Goal: Transaction & Acquisition: Purchase product/service

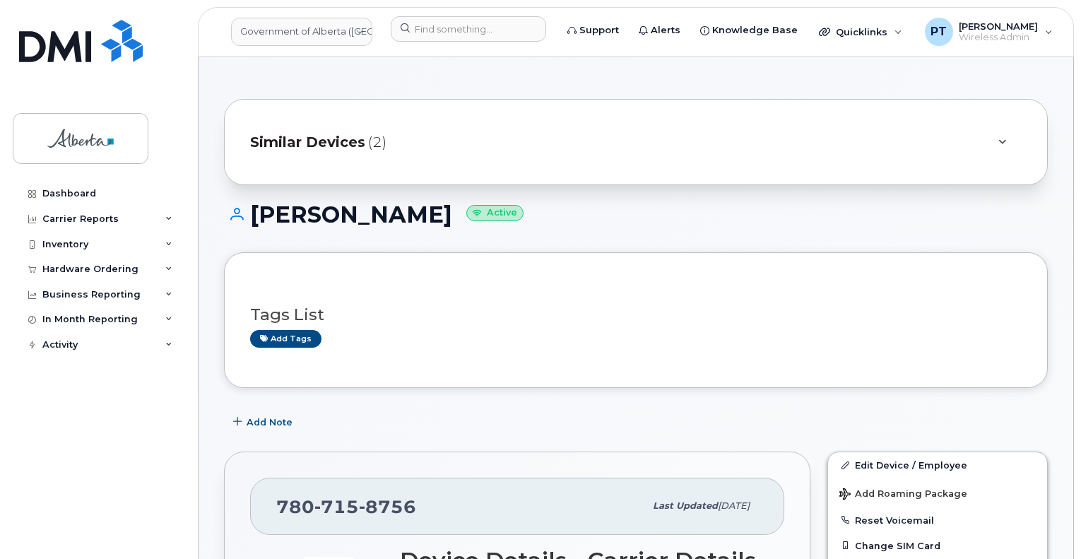
scroll to position [353, 0]
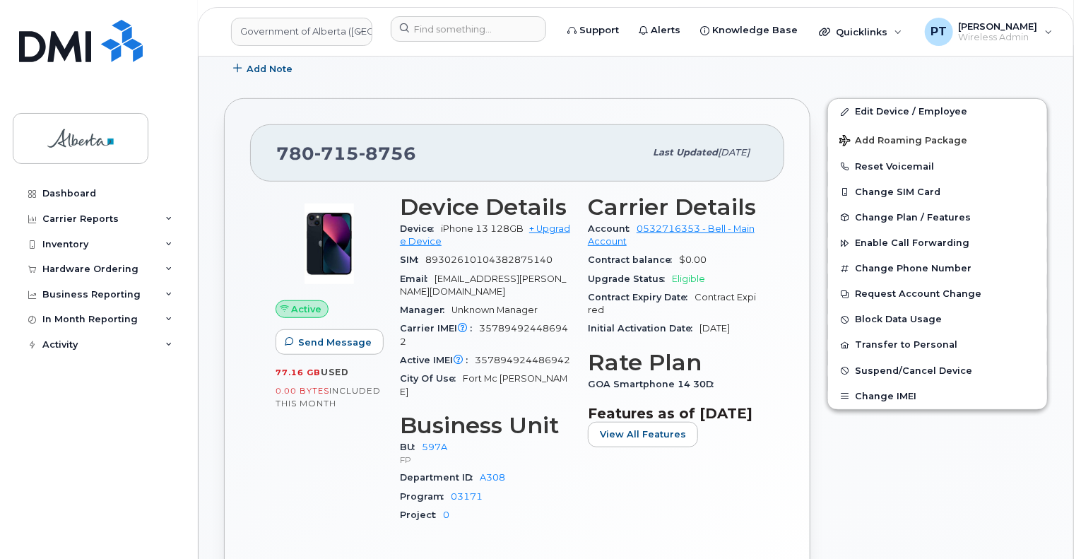
click at [102, 398] on div "Dashboard Carrier Reports Monthly Billing Data Daily Data Pooling Data Behavior…" at bounding box center [100, 359] width 174 height 357
click at [77, 271] on div "Hardware Ordering" at bounding box center [90, 268] width 96 height 11
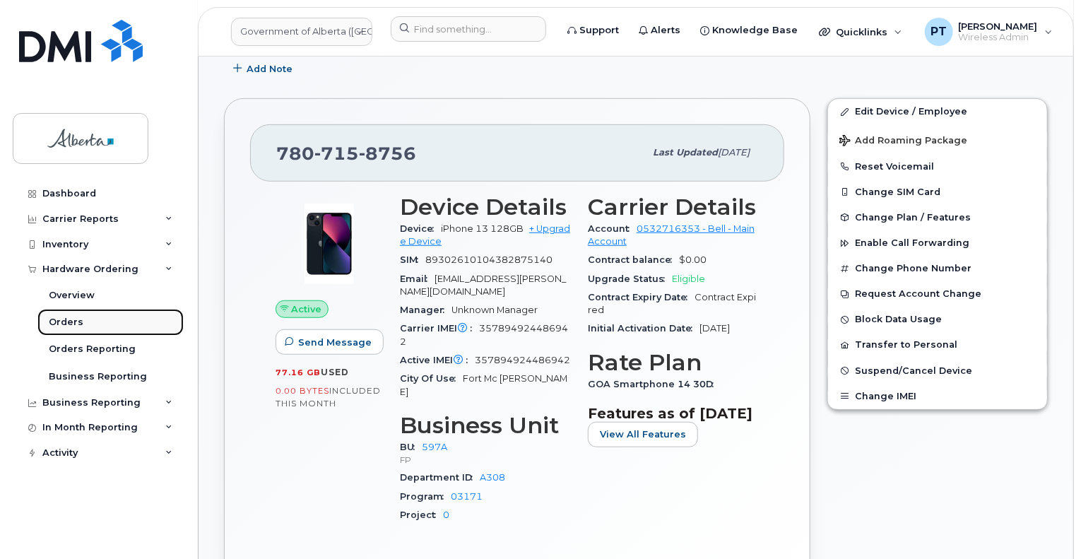
click at [79, 322] on div "Orders" at bounding box center [66, 322] width 35 height 13
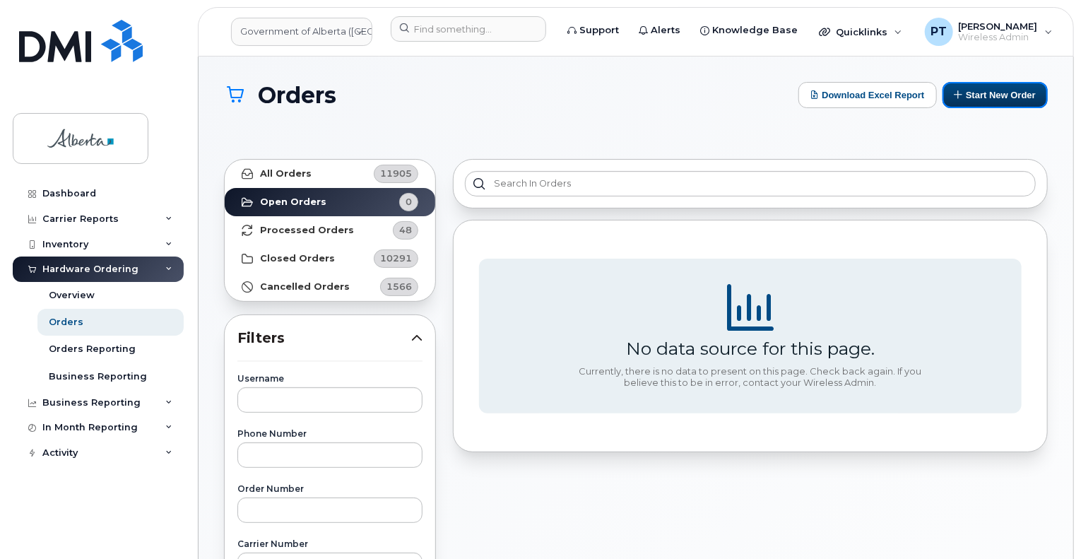
drag, startPoint x: 999, startPoint y: 95, endPoint x: 1054, endPoint y: 117, distance: 59.3
click at [999, 95] on button "Start New Order" at bounding box center [994, 95] width 105 height 26
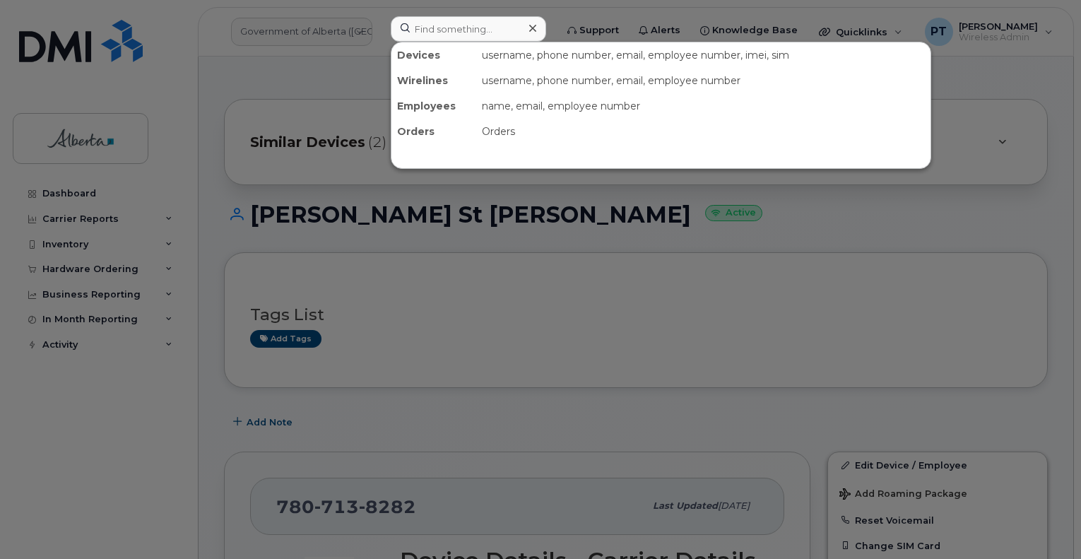
scroll to position [353, 0]
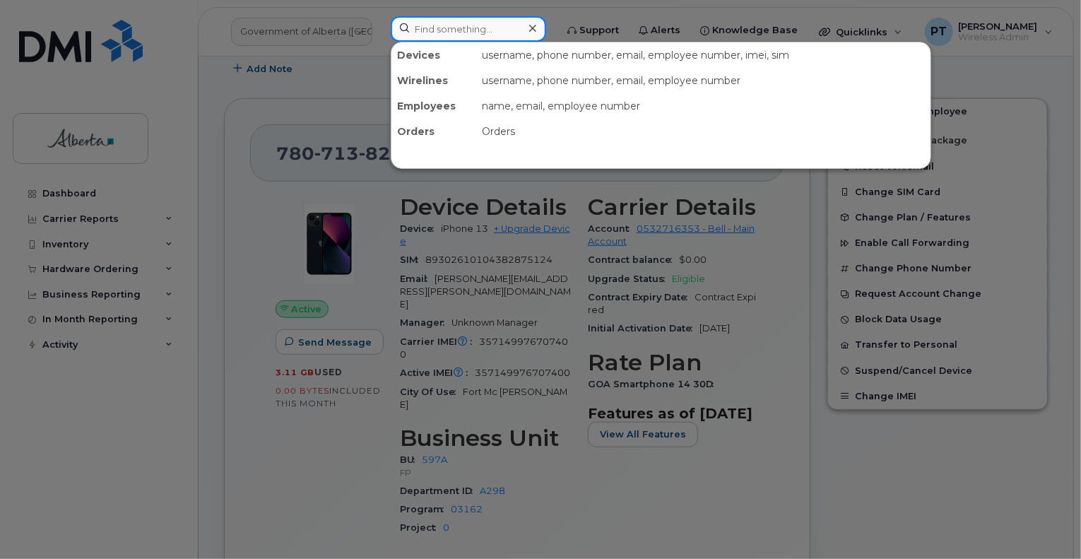
click at [478, 25] on input at bounding box center [468, 28] width 155 height 25
paste input "5879197419"
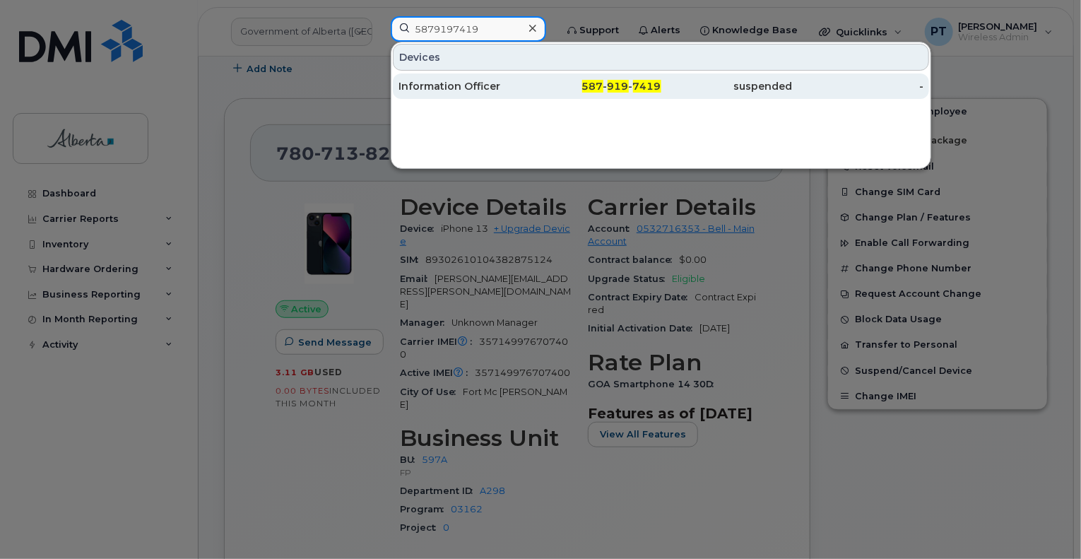
type input "5879197419"
click at [425, 85] on div "Information Officer" at bounding box center [463, 86] width 131 height 14
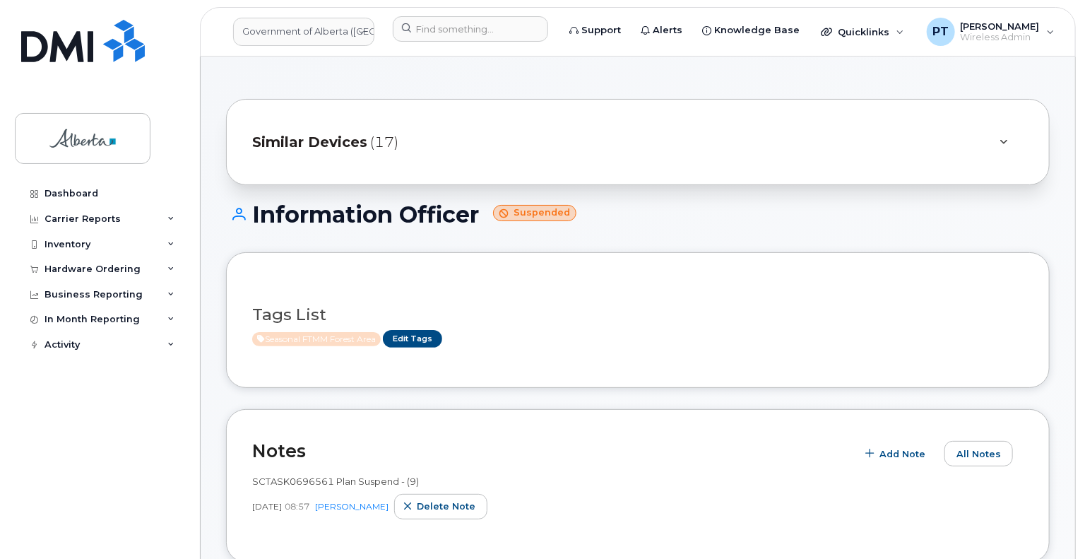
scroll to position [353, 0]
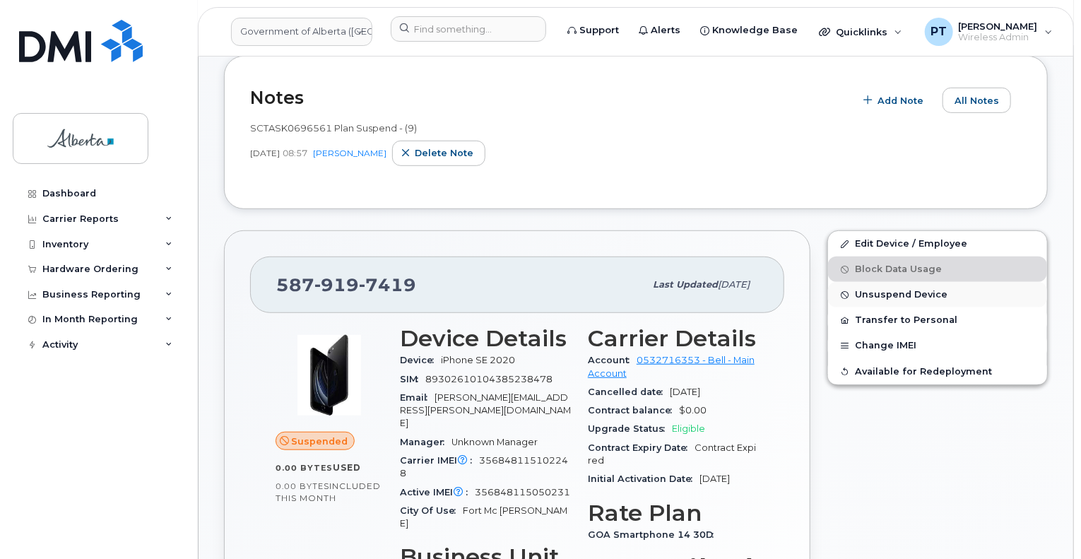
click at [878, 292] on span "Unsuspend Device" at bounding box center [901, 295] width 93 height 11
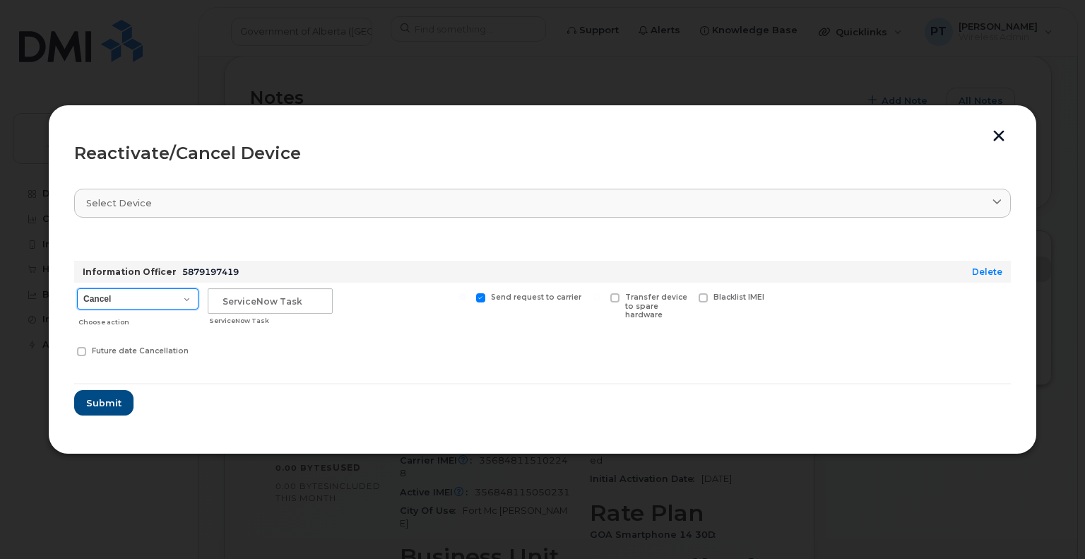
drag, startPoint x: 149, startPoint y: 301, endPoint x: 147, endPoint y: 308, distance: 7.4
click at [149, 301] on select "Cancel Suspend - Extend Suspension Reactivate" at bounding box center [138, 298] width 122 height 21
select select "[object Object]"
click at [77, 288] on select "Cancel Suspend - Extend Suspension Reactivate" at bounding box center [138, 298] width 122 height 21
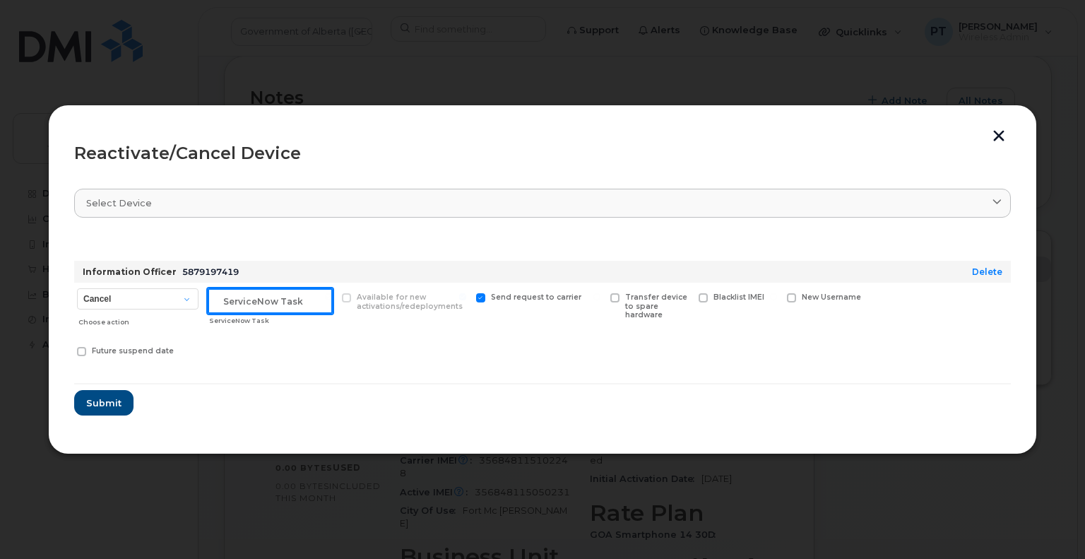
click at [270, 304] on input "text" at bounding box center [270, 300] width 125 height 25
paste input "SCTASK0847621"
type input "SCTASK0847621 Reactivate"
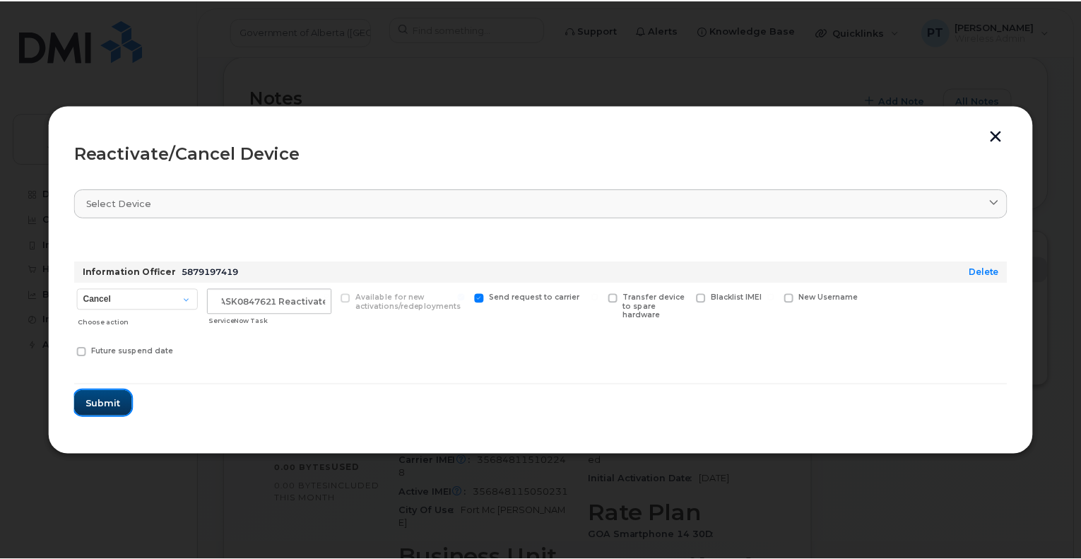
scroll to position [0, 0]
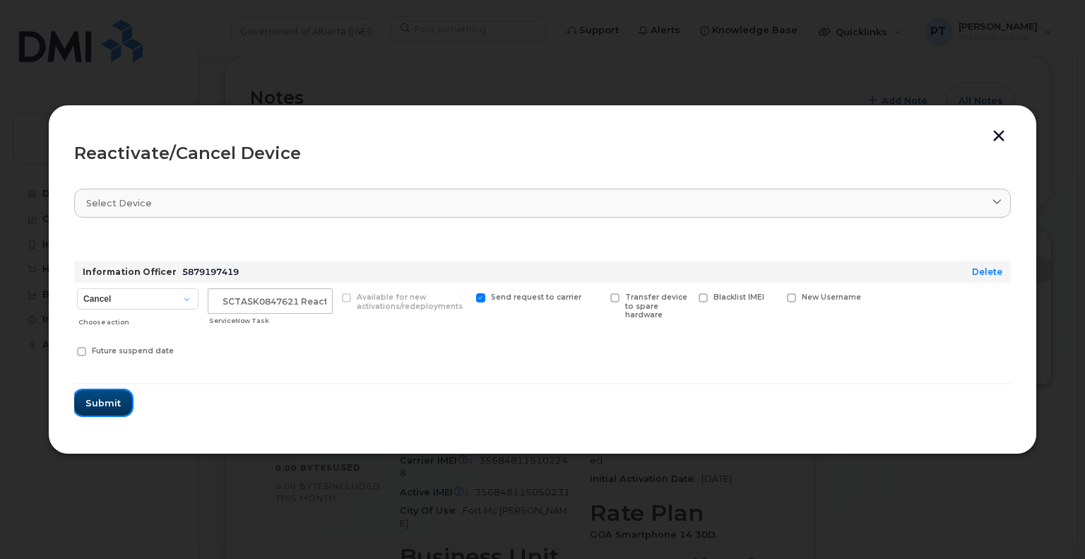
click at [92, 406] on span "Submit" at bounding box center [102, 402] width 35 height 13
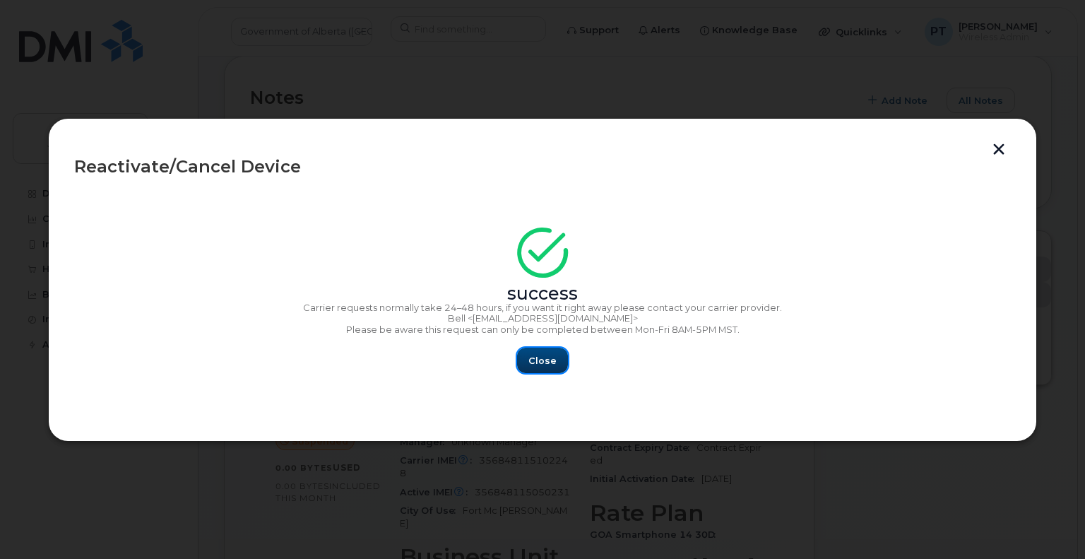
click at [544, 362] on span "Close" at bounding box center [542, 360] width 28 height 13
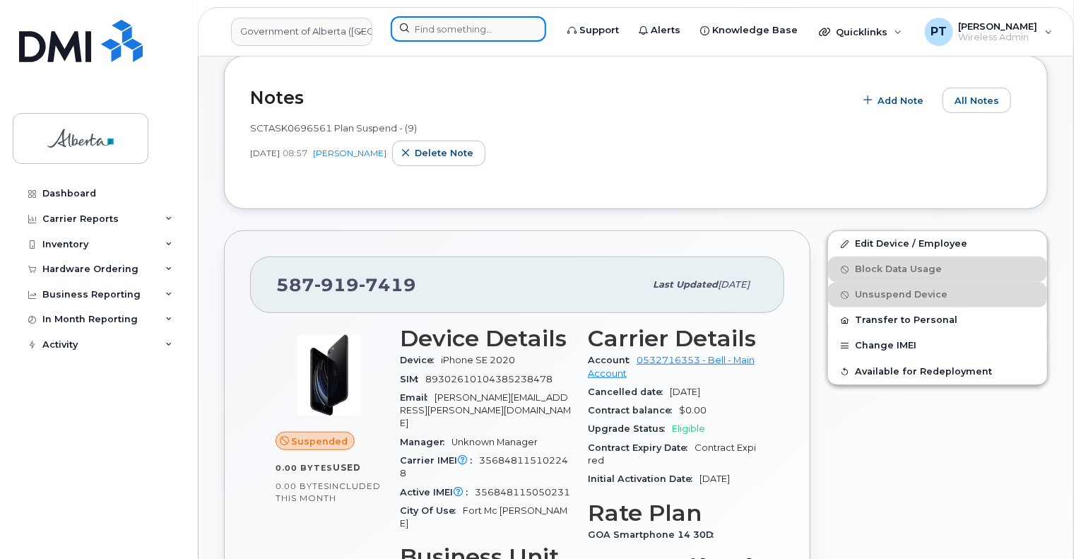
click at [427, 28] on input at bounding box center [468, 28] width 155 height 25
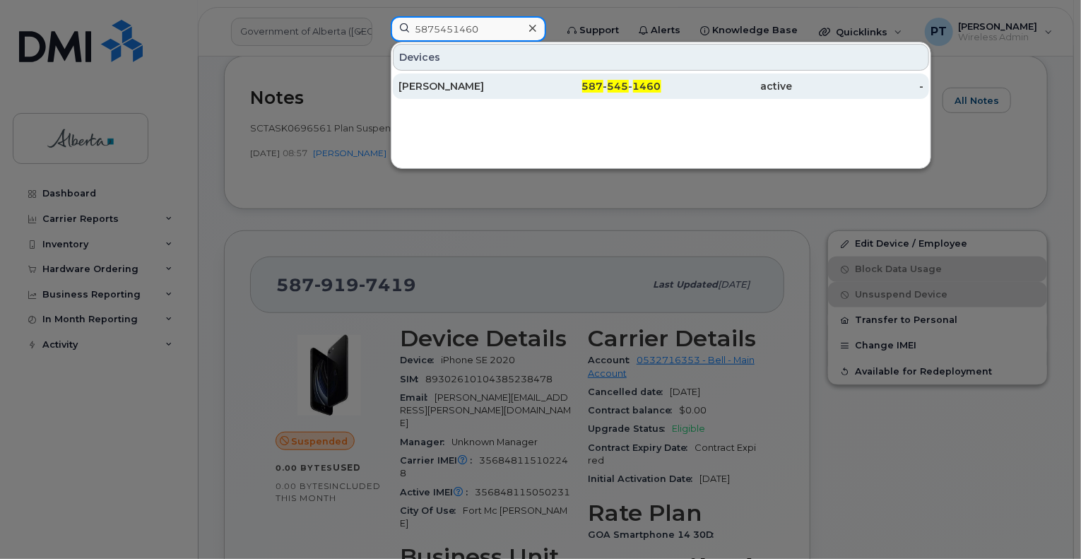
type input "5875451460"
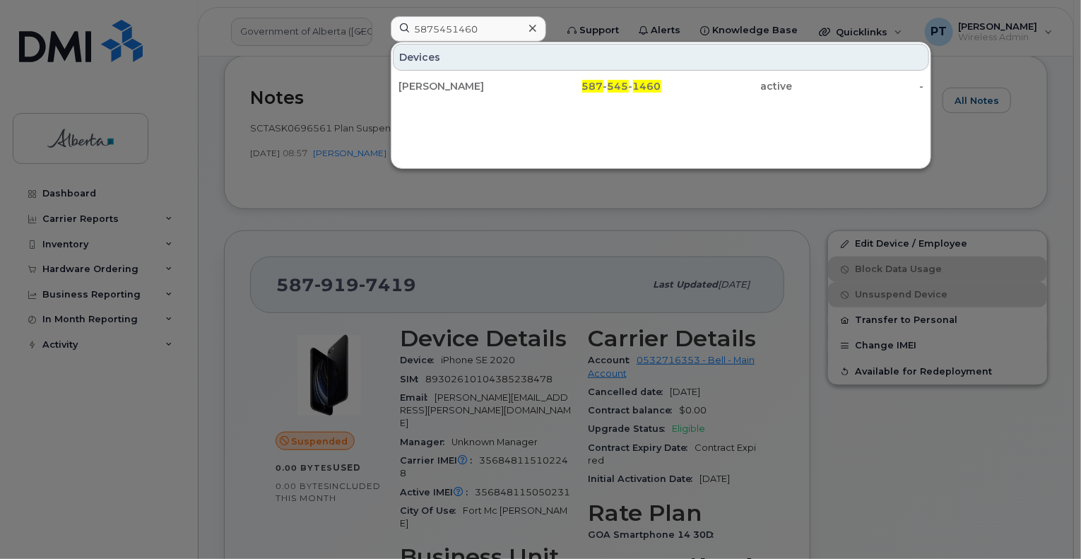
drag, startPoint x: 444, startPoint y: 87, endPoint x: 391, endPoint y: 59, distance: 60.0
click at [444, 87] on div "Crystal Driscoll" at bounding box center [463, 86] width 131 height 14
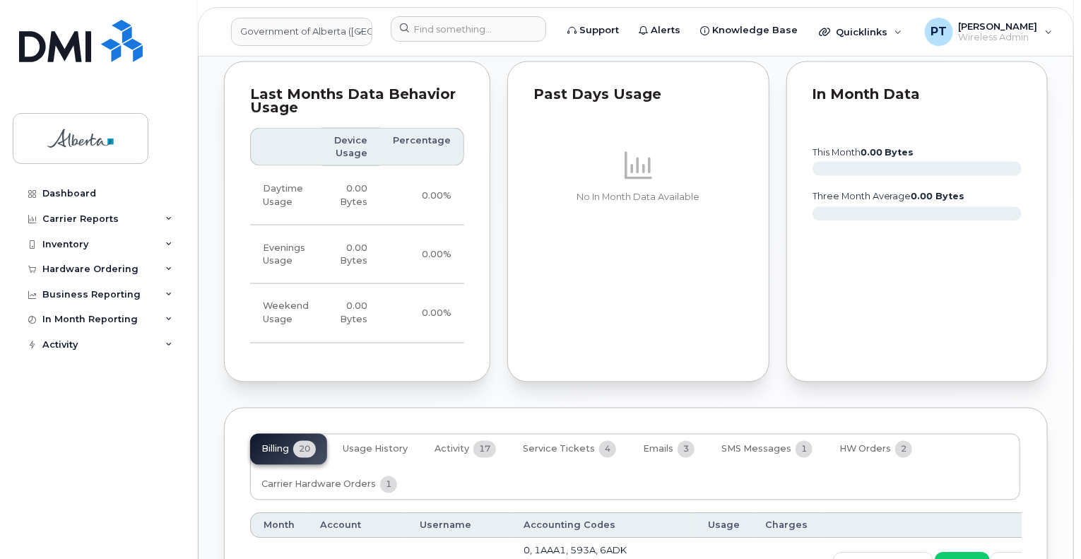
scroll to position [1130, 0]
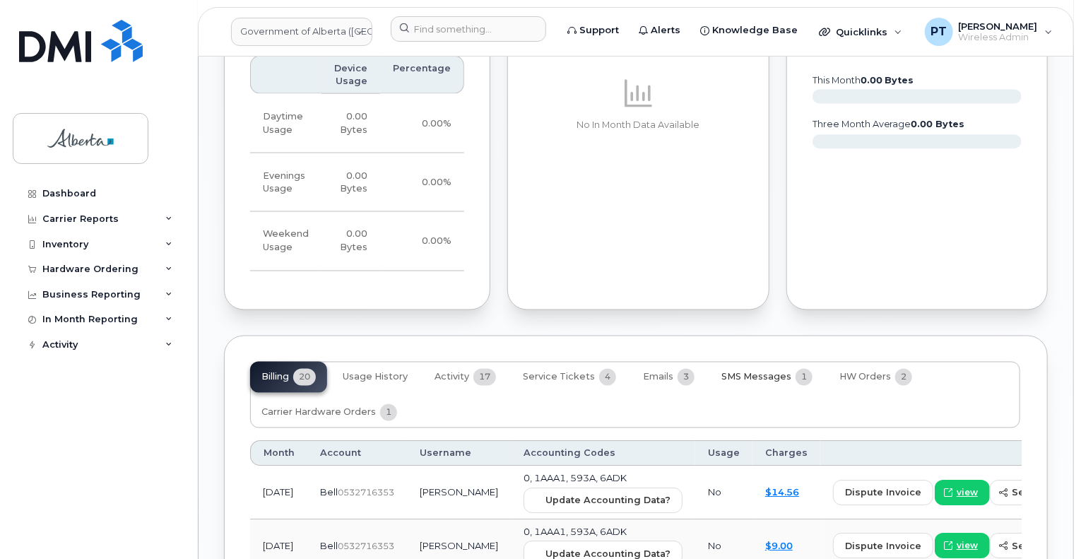
click at [751, 372] on span "SMS Messages" at bounding box center [756, 377] width 70 height 11
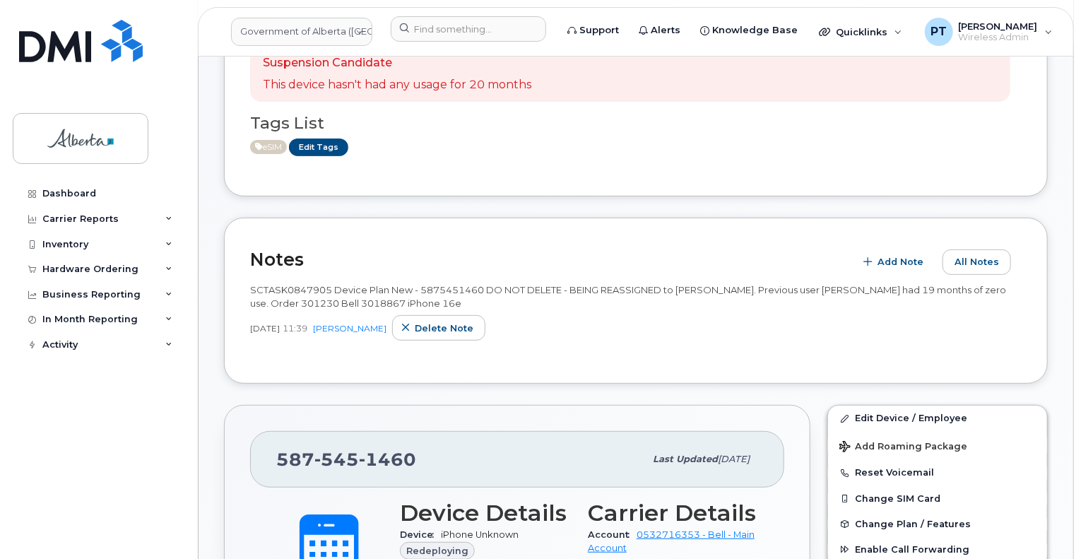
scroll to position [110, 0]
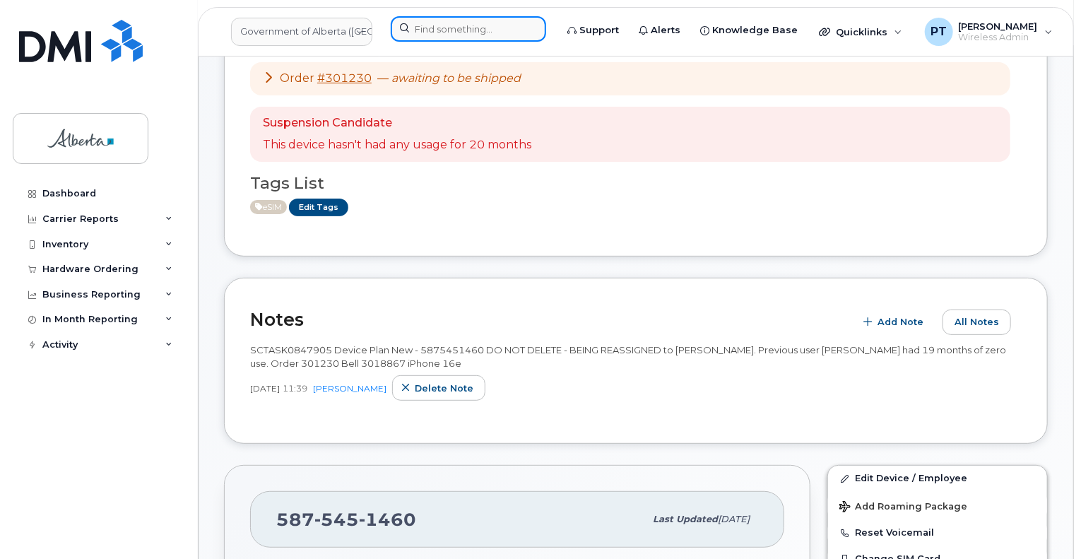
click at [446, 40] on input at bounding box center [468, 28] width 155 height 25
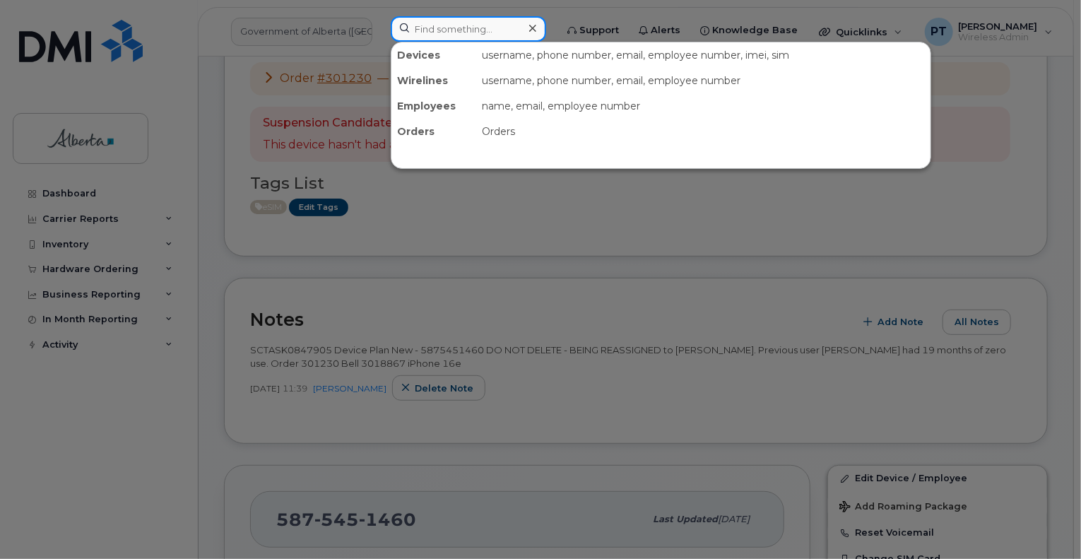
paste input "4038290280"
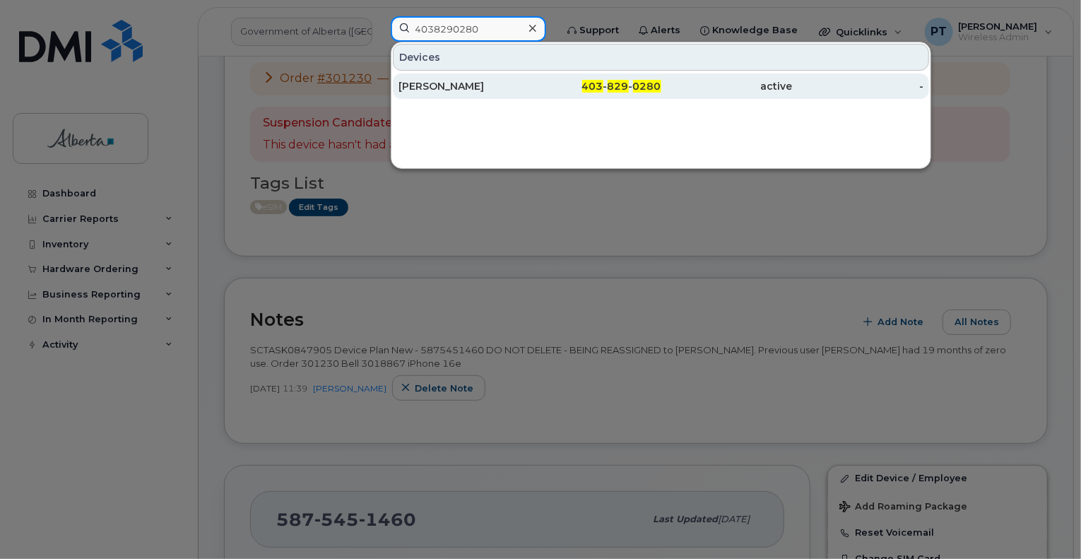
type input "4038290280"
click at [442, 85] on div "[PERSON_NAME]" at bounding box center [463, 86] width 131 height 14
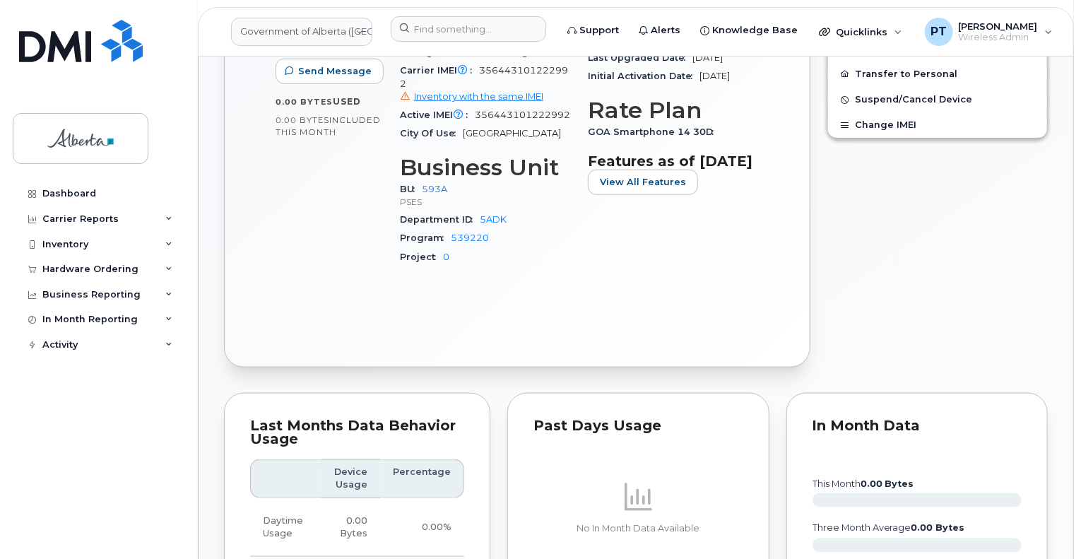
scroll to position [212, 0]
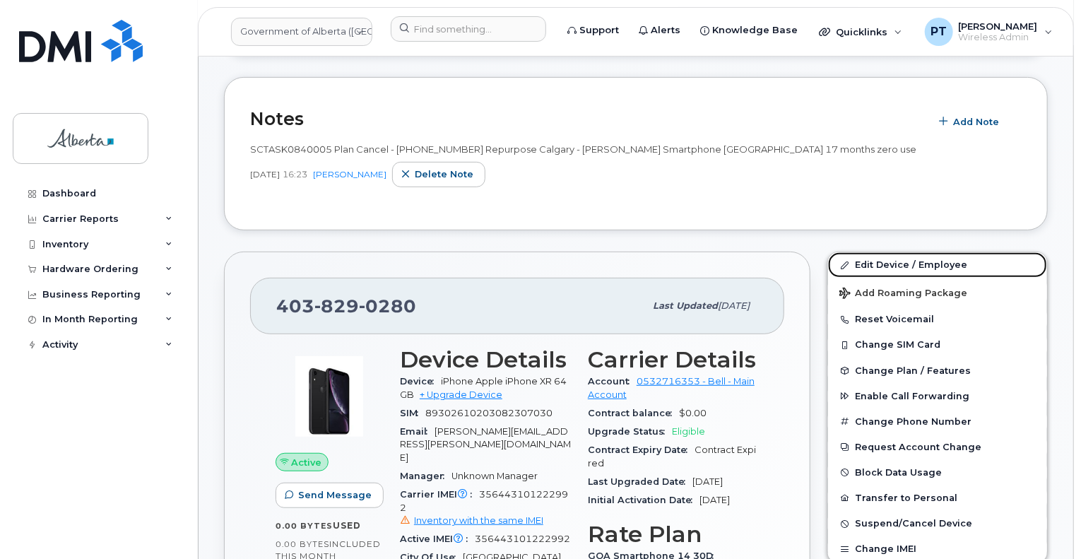
drag, startPoint x: 881, startPoint y: 263, endPoint x: 623, endPoint y: 223, distance: 261.1
click at [881, 263] on link "Edit Device / Employee" at bounding box center [937, 264] width 219 height 25
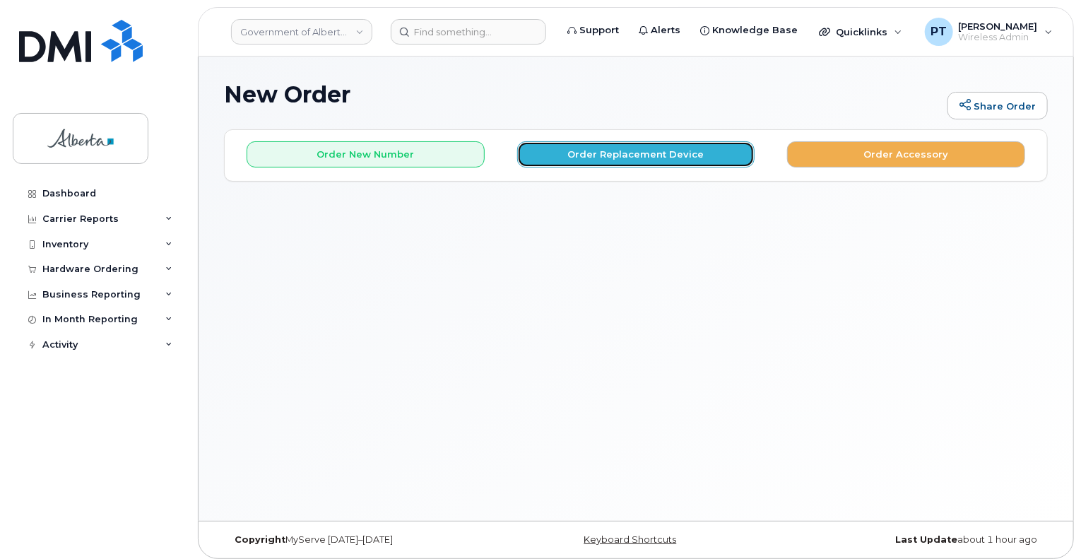
click at [665, 152] on button "Order Replacement Device" at bounding box center [636, 154] width 238 height 26
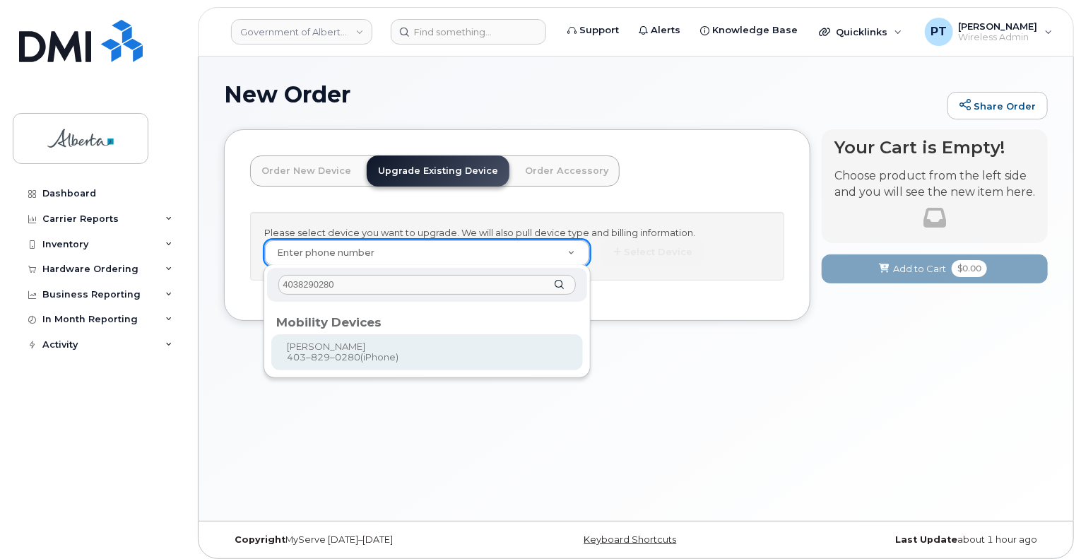
type input "4038290280"
type input "680656"
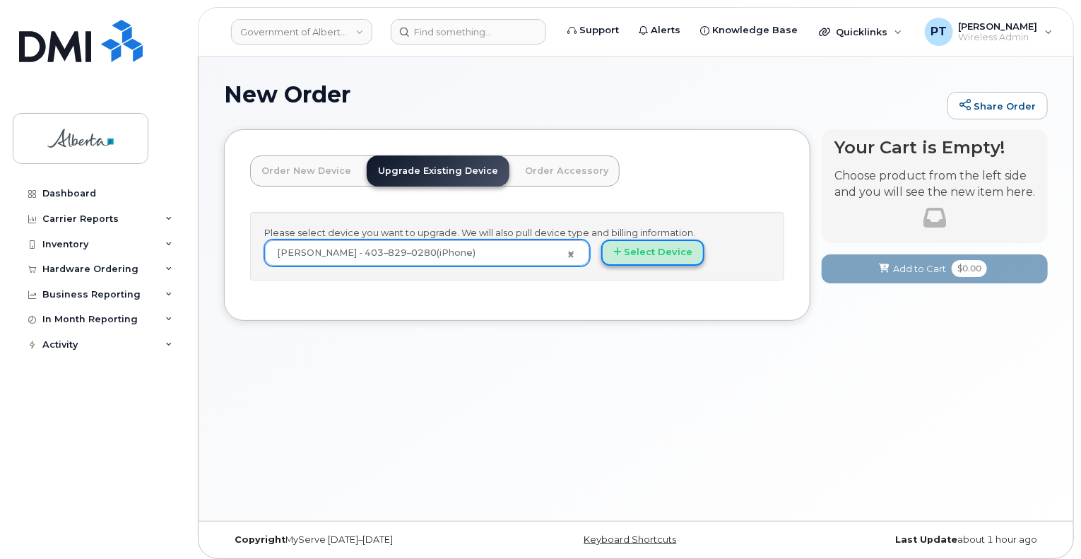
click at [644, 245] on button "Select Device" at bounding box center [652, 252] width 103 height 26
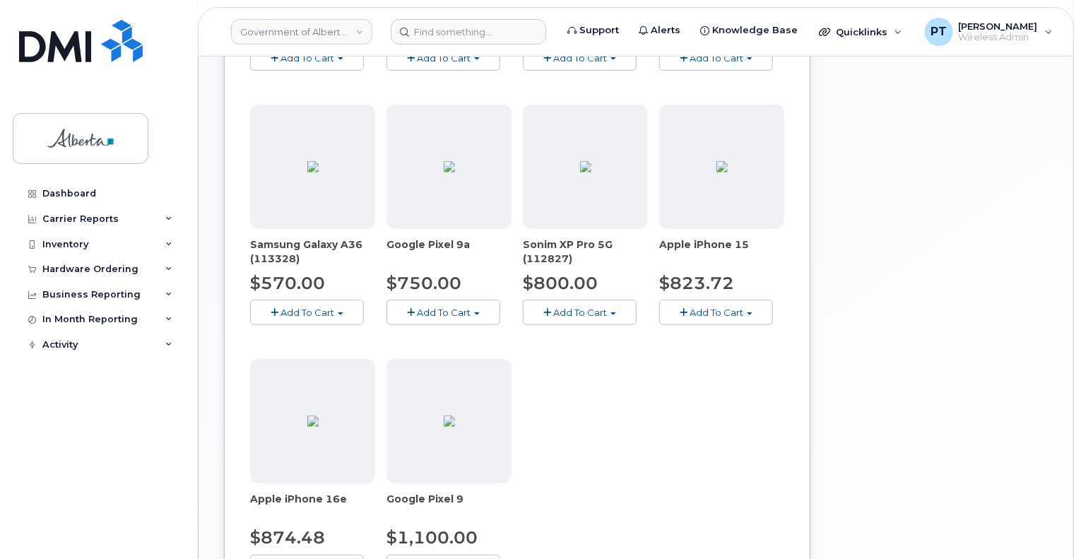
scroll to position [571, 0]
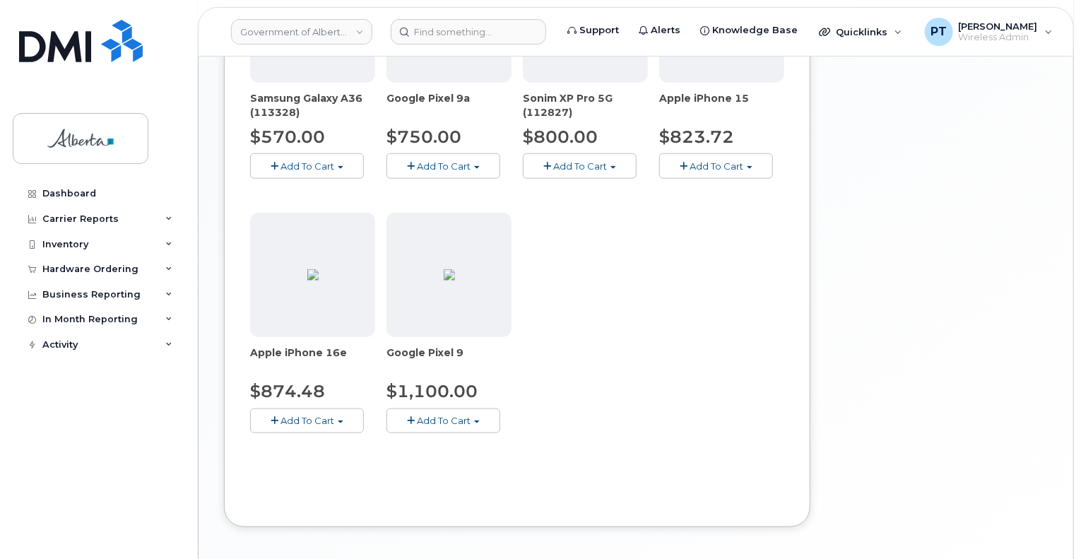
click at [305, 420] on span "Add To Cart" at bounding box center [307, 420] width 54 height 11
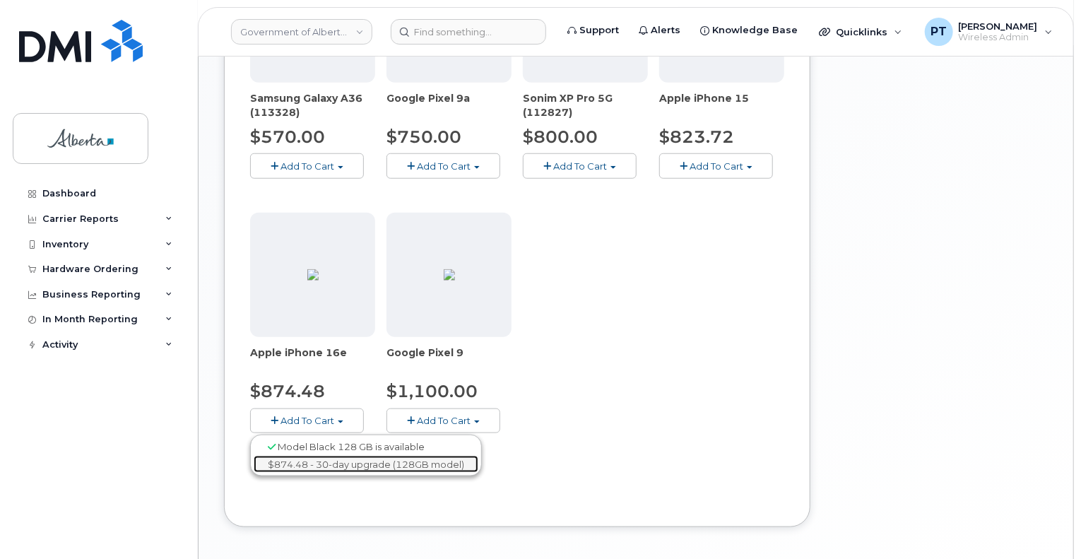
click at [311, 462] on link "$874.48 - 30-day upgrade (128GB model)" at bounding box center [366, 465] width 225 height 18
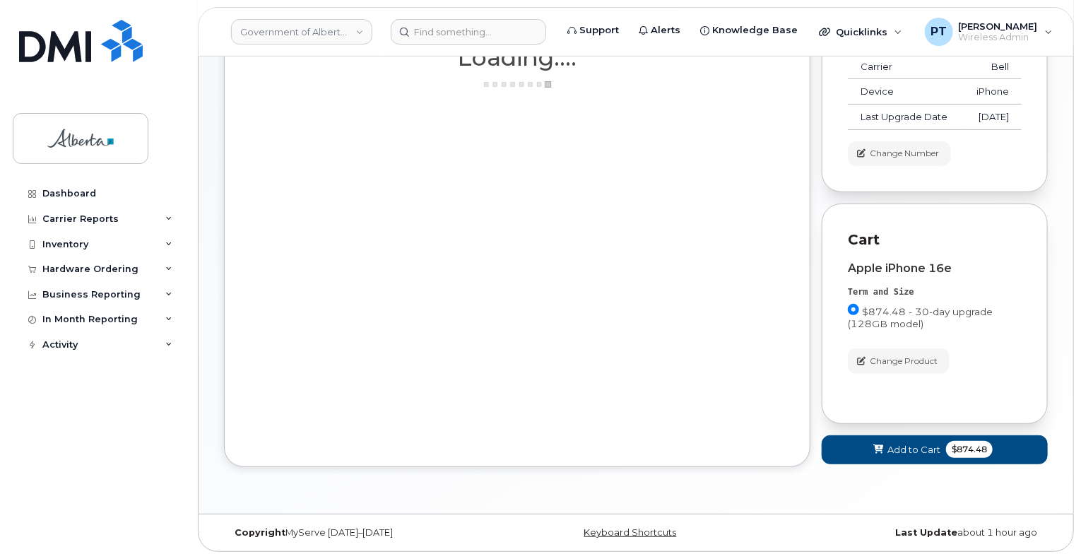
scroll to position [191, 0]
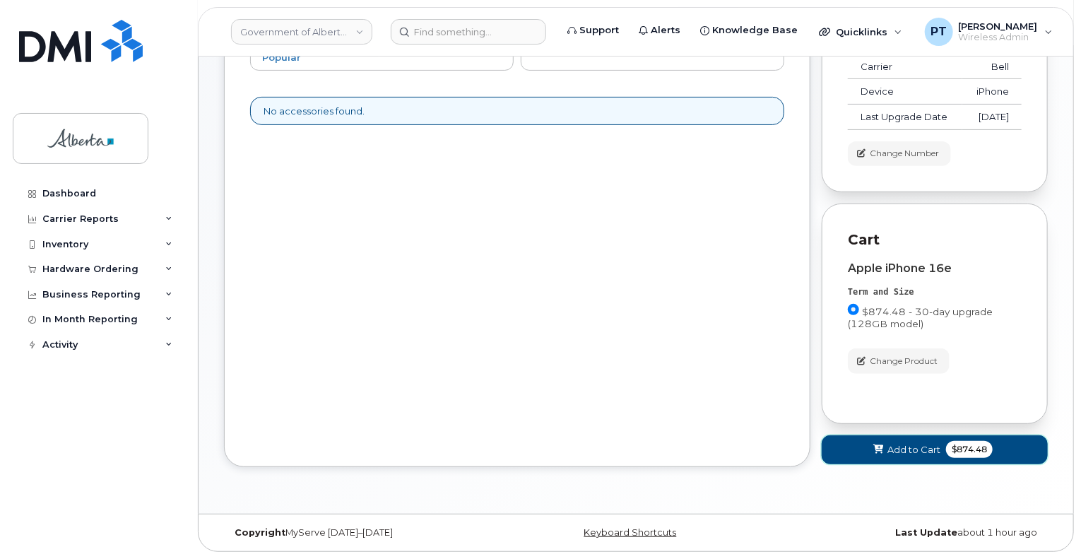
click at [894, 451] on span "Add to Cart" at bounding box center [913, 449] width 53 height 13
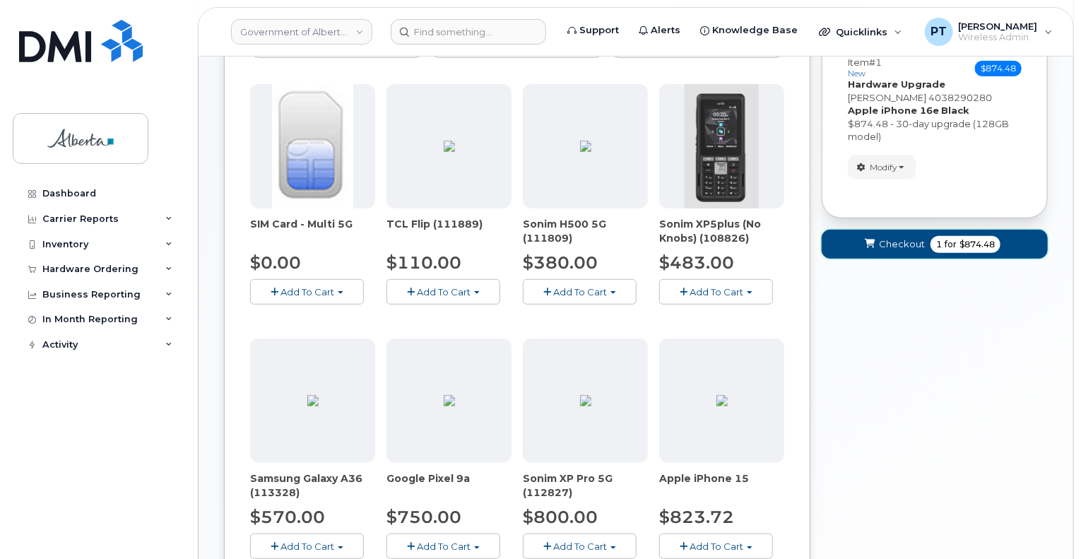
click at [894, 245] on span "Checkout" at bounding box center [902, 243] width 46 height 13
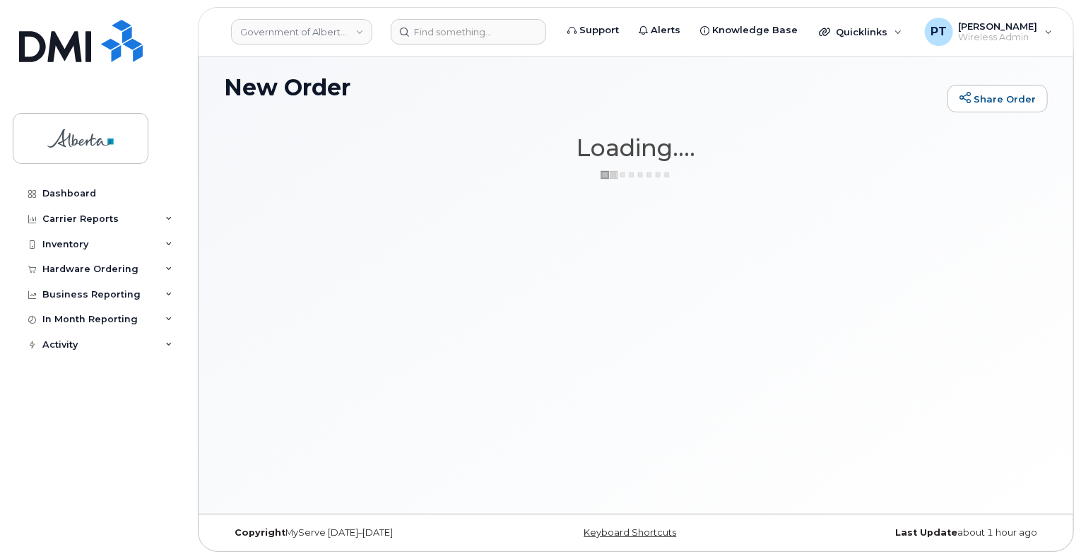
scroll to position [6, 0]
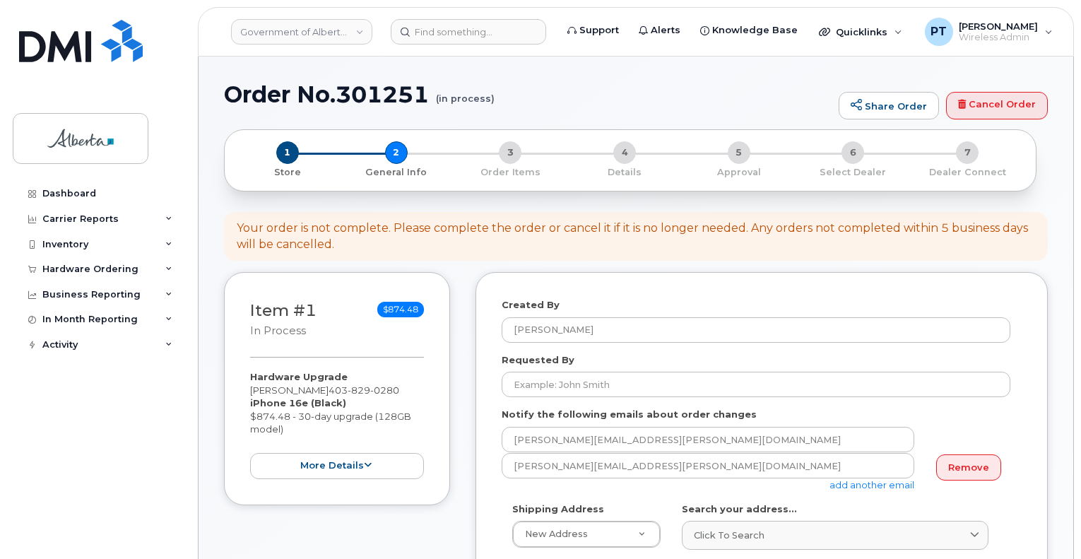
select select
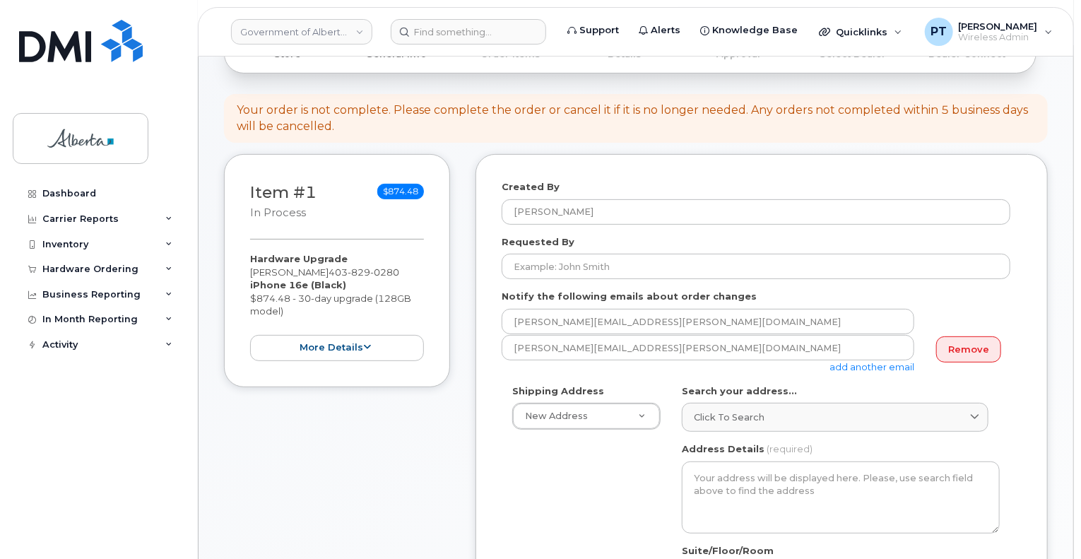
scroll to position [141, 0]
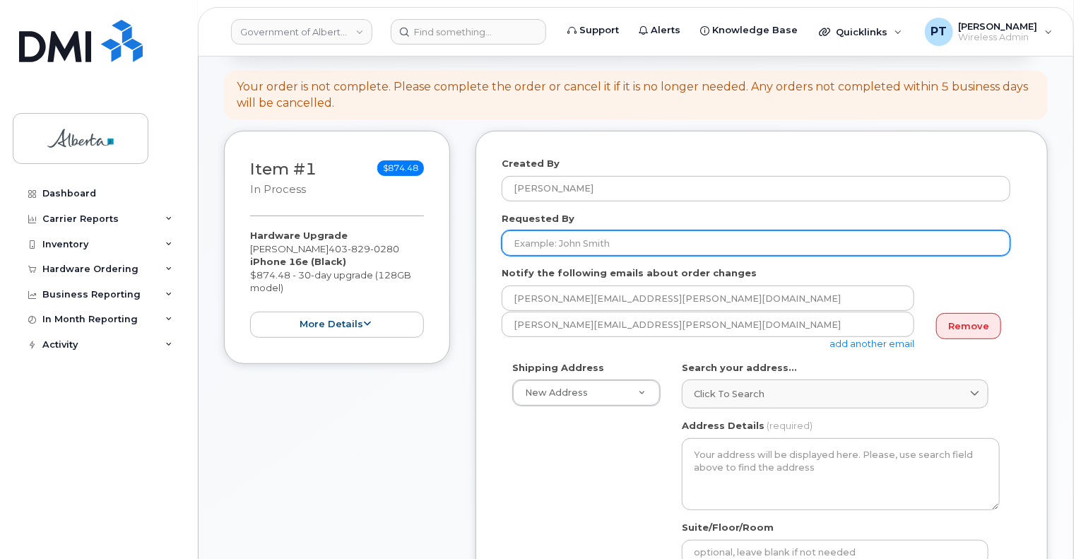
click at [660, 252] on input "Requested By" at bounding box center [756, 242] width 509 height 25
paste input "[PERSON_NAME]"
type input "[PERSON_NAME]"
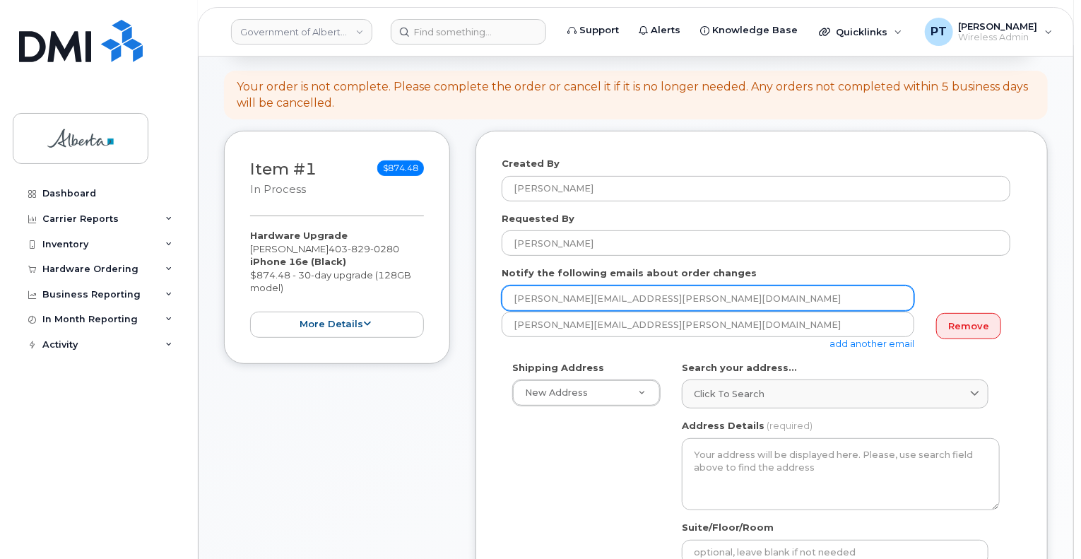
drag, startPoint x: 683, startPoint y: 305, endPoint x: 451, endPoint y: 304, distance: 232.4
click at [451, 304] on div "Item #1 in process $874.48 Hardware Upgrade Muskan Khanderia 403 829 0280 iPhon…" at bounding box center [636, 560] width 824 height 858
paste input "jerry.dobri"
type input "jerry.dobri@gov.ab.ca"
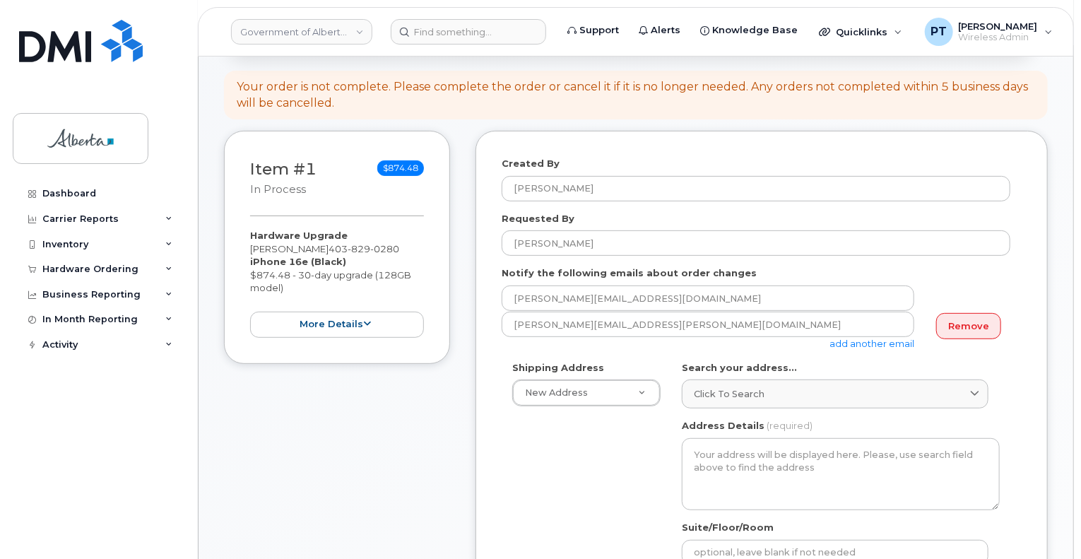
click at [901, 341] on link "add another email" at bounding box center [871, 343] width 85 height 11
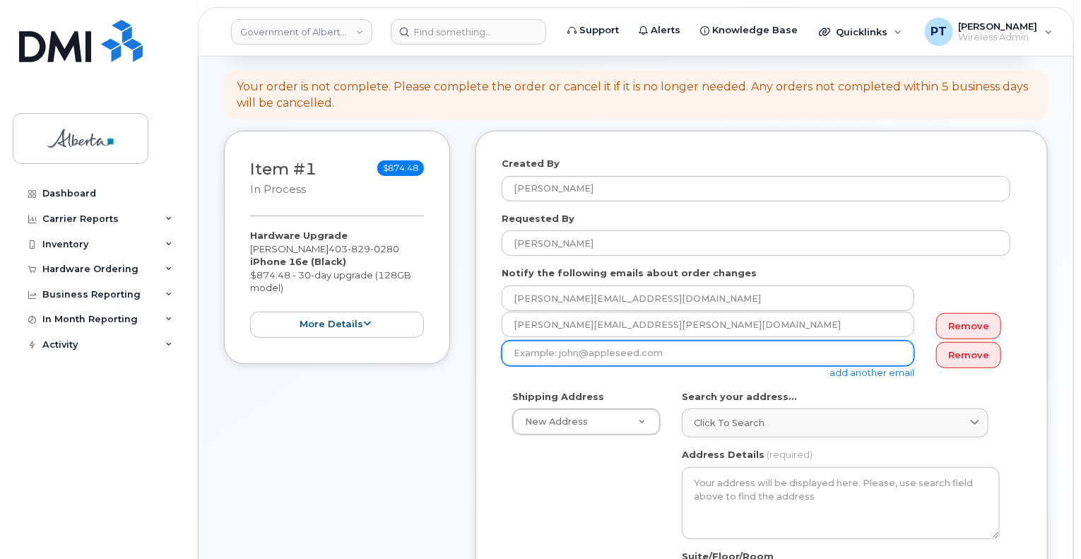
paste input "Chric.Robbins@gov.ab.ca"
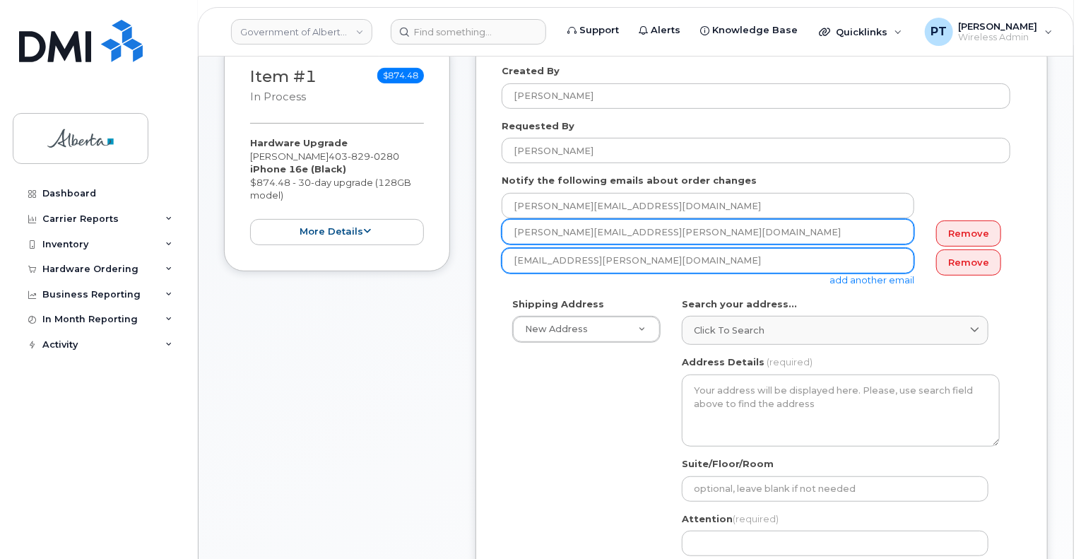
scroll to position [283, 0]
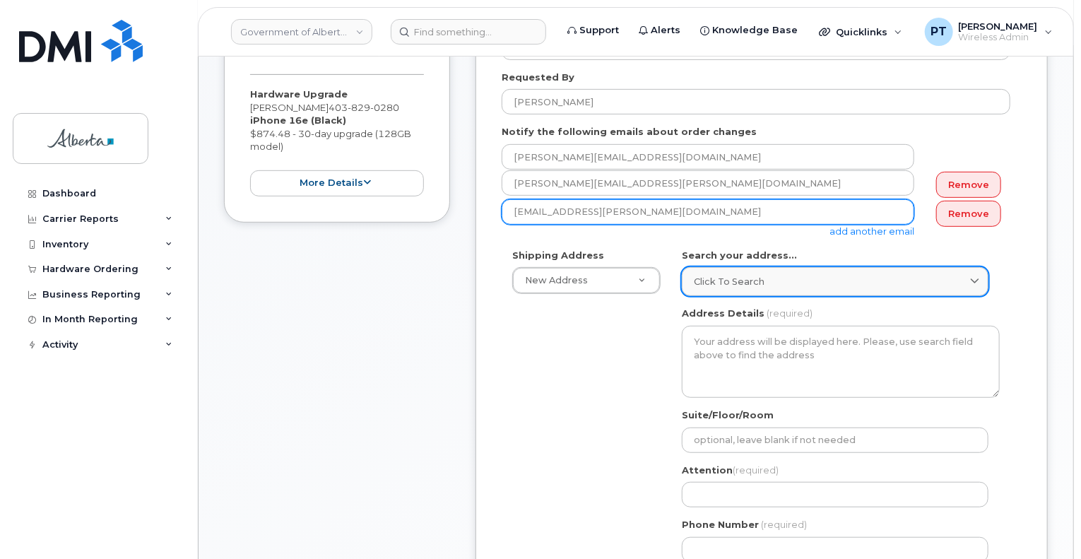
type input "Chric.Robbins@gov.ab.ca"
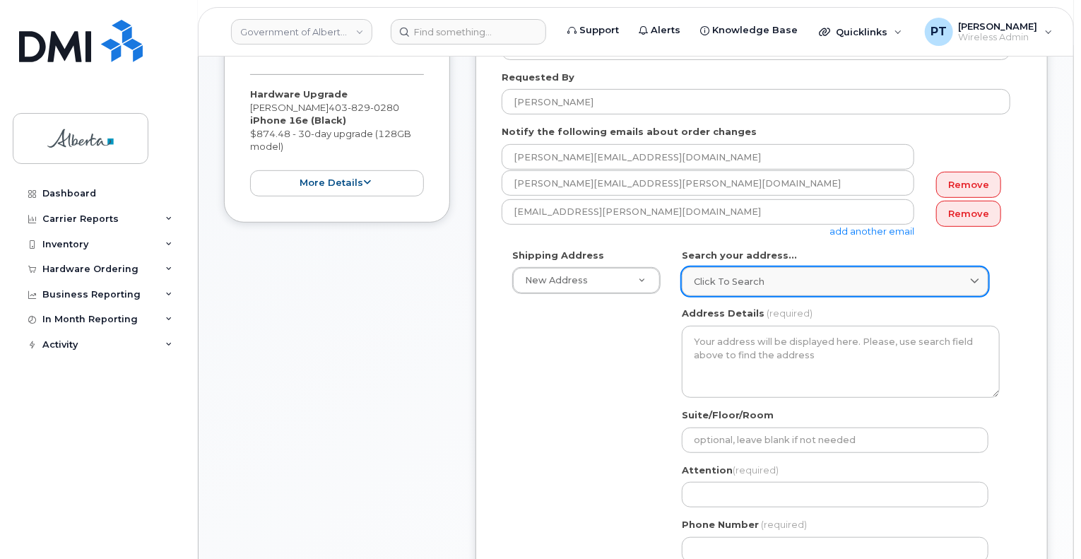
click at [794, 283] on div "Click to search" at bounding box center [835, 281] width 283 height 13
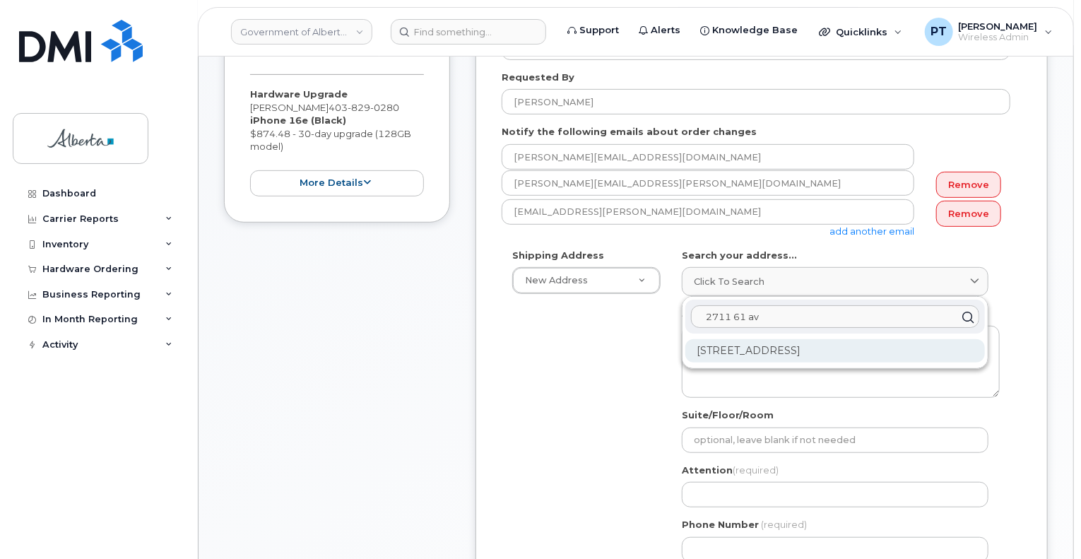
type input "2711 61 av"
click at [771, 350] on div "2711 61 Ave SE Calgary AB T2C 4X3" at bounding box center [835, 350] width 300 height 23
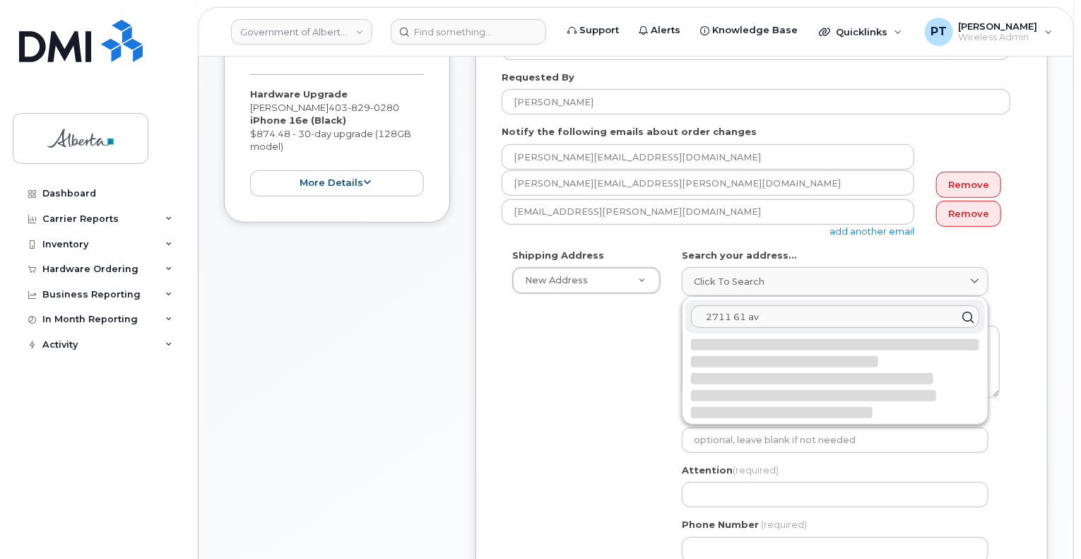
select select
type textarea "2711 61 Ave SE CALGARY AB T2C 4X3 CANADA"
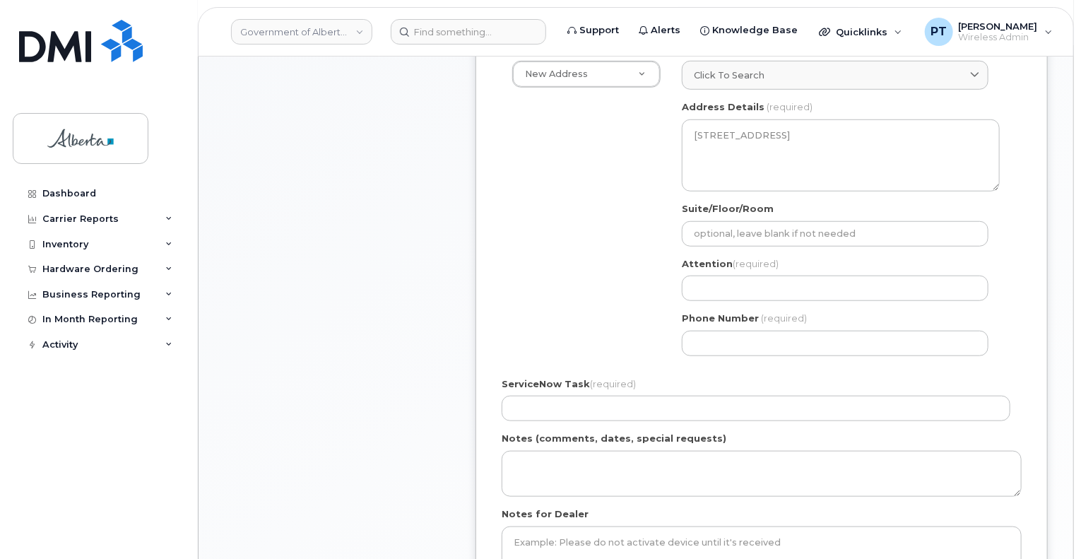
scroll to position [494, 0]
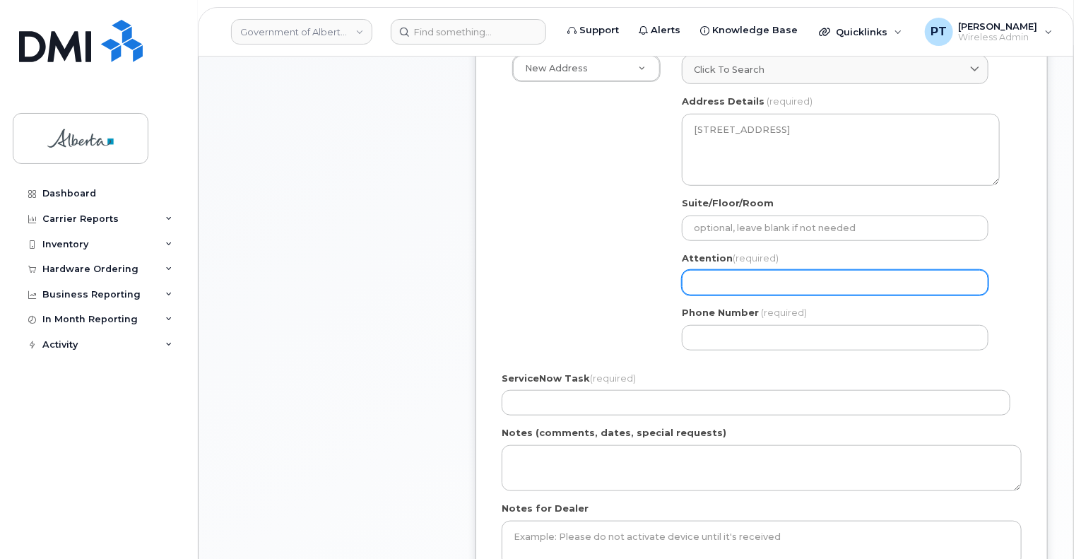
click at [730, 273] on input "Attention (required)" at bounding box center [835, 282] width 307 height 25
paste input "Chric Robbins"
select select
type input "Chric Robbins"
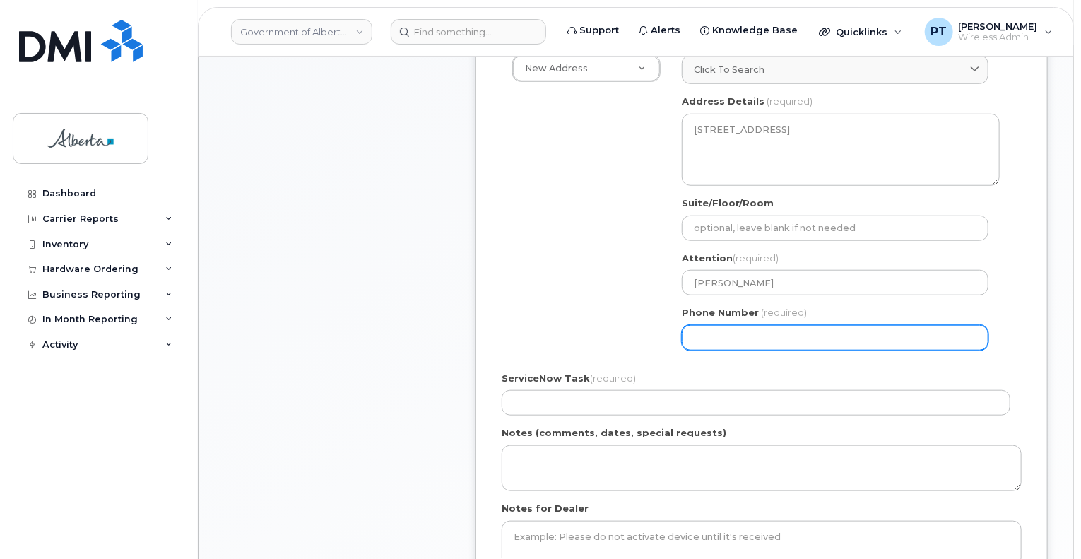
click at [782, 334] on input "Phone Number" at bounding box center [835, 337] width 307 height 25
paste input "4033902914"
select select
type input "4033902914"
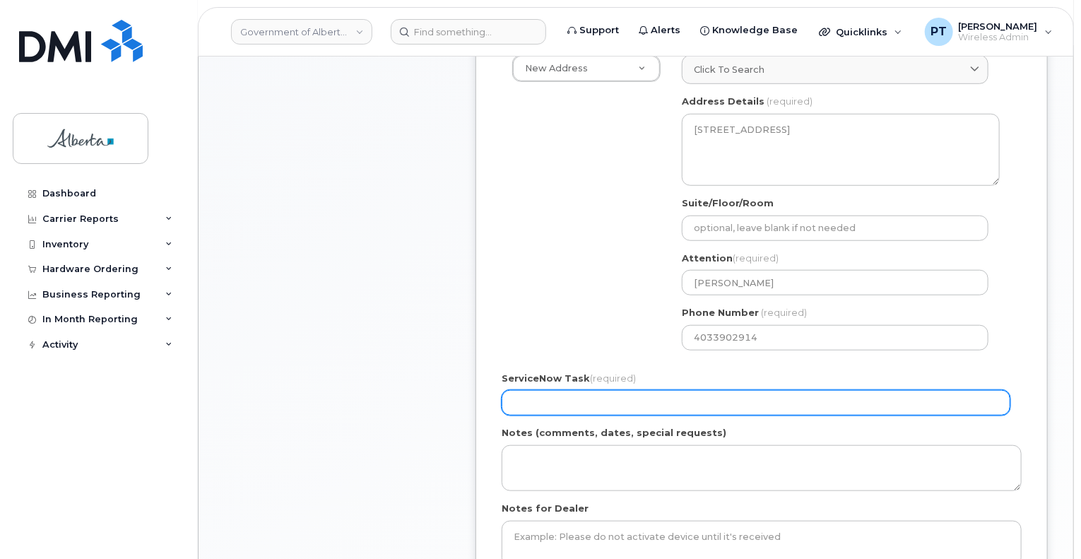
click at [690, 406] on input "ServiceNow Task (required)" at bounding box center [756, 402] width 509 height 25
paste input "SCTASK0834973"
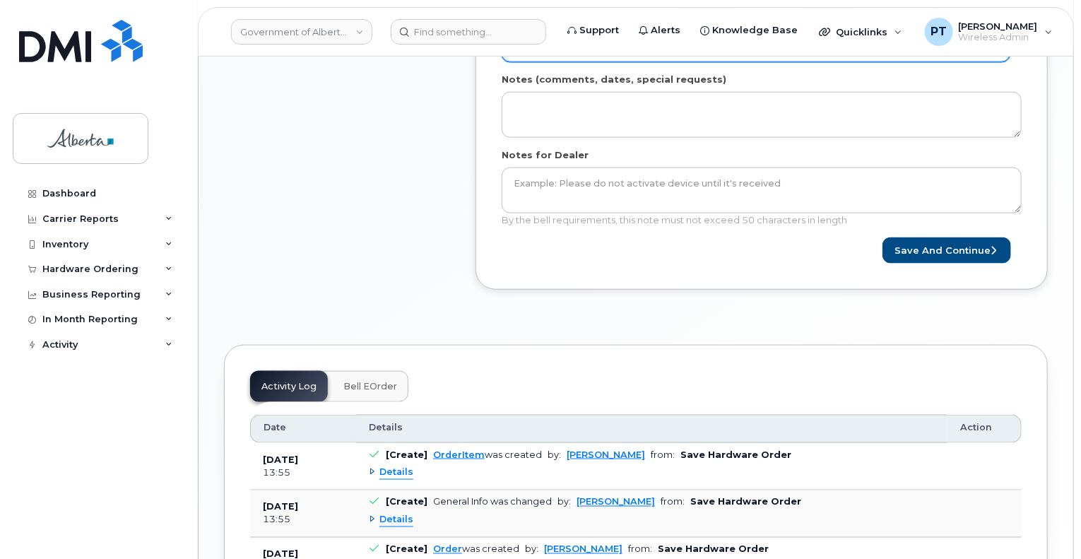
scroll to position [706, 0]
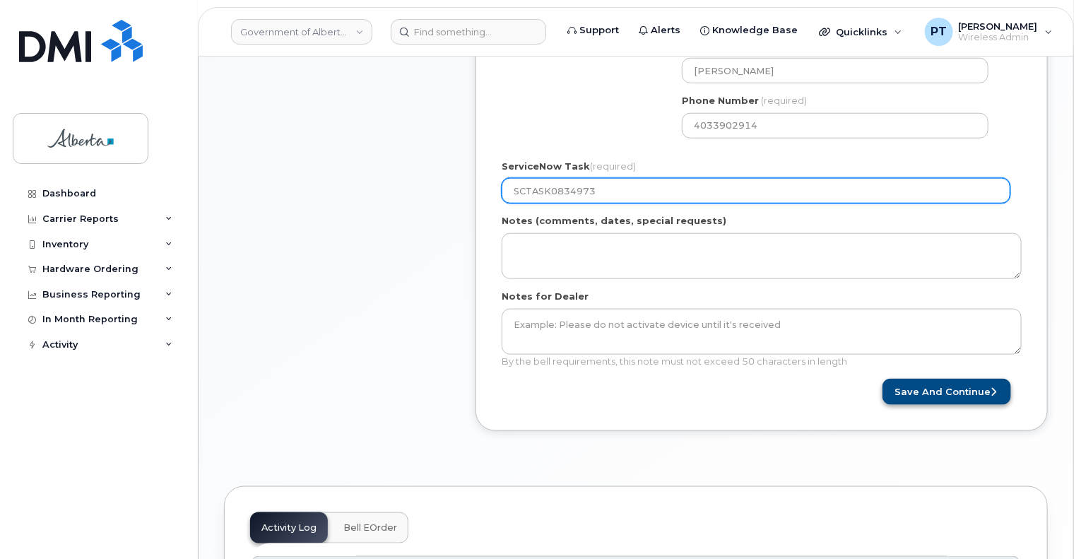
type input "SCTASK0834973"
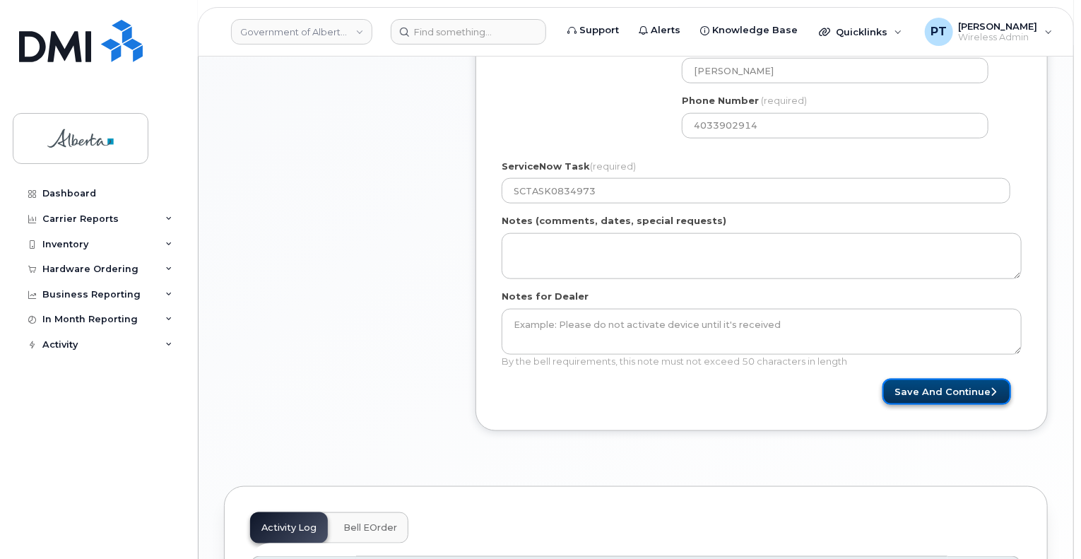
drag, startPoint x: 918, startPoint y: 391, endPoint x: 891, endPoint y: 397, distance: 28.1
click at [918, 391] on button "Save and Continue" at bounding box center [946, 392] width 129 height 26
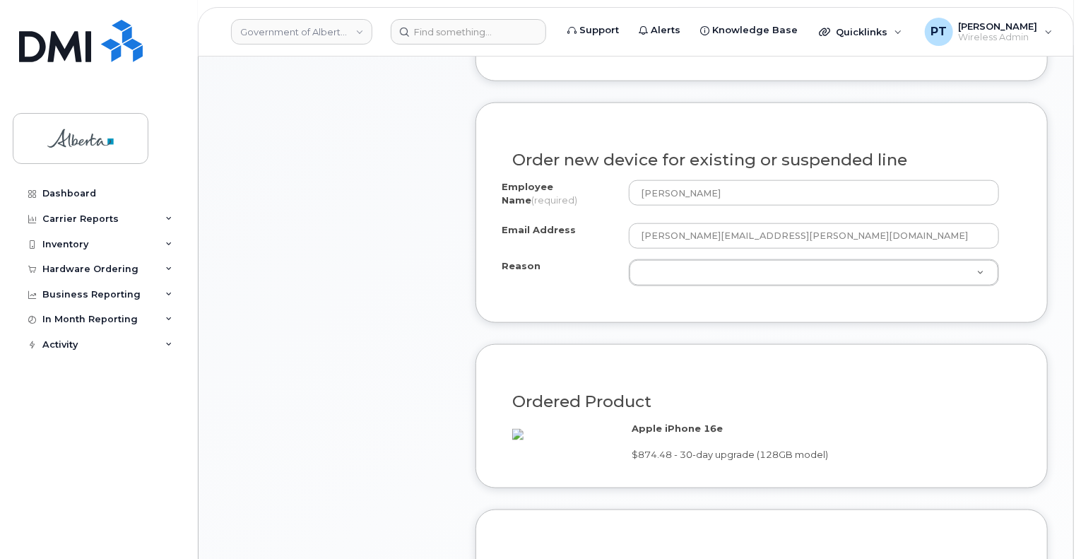
scroll to position [706, 0]
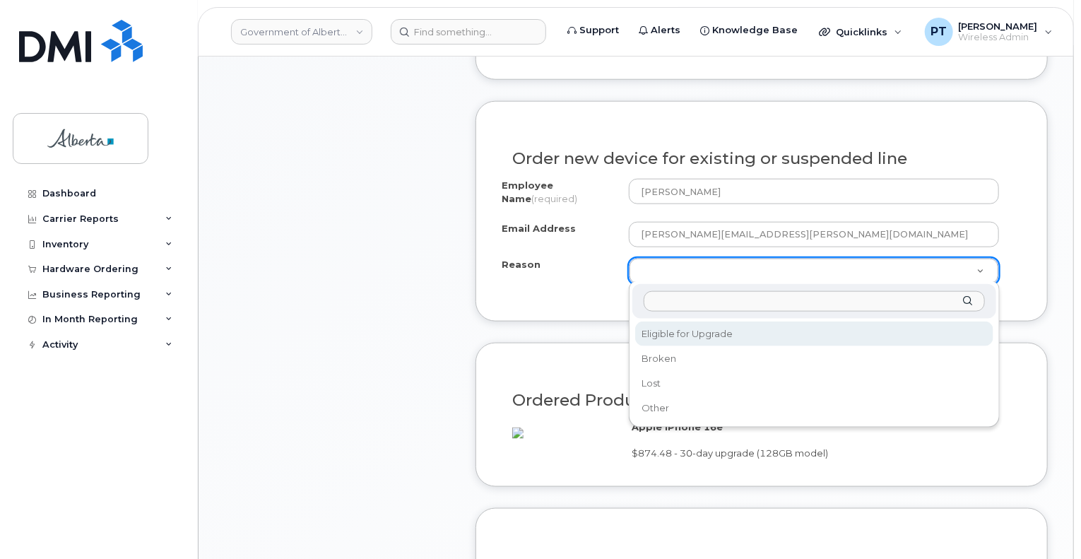
select select "eligible_for_upgrade"
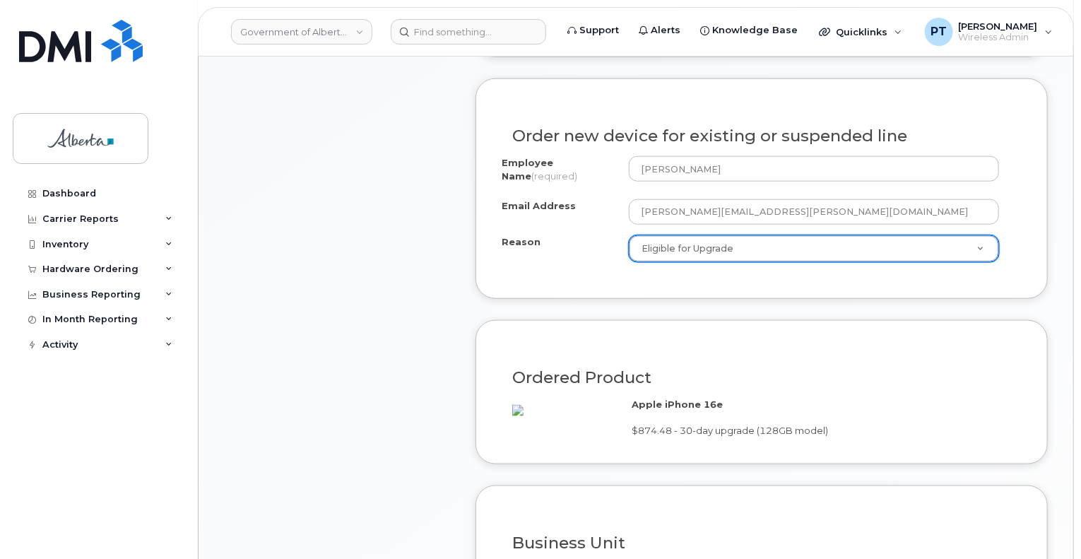
scroll to position [918, 0]
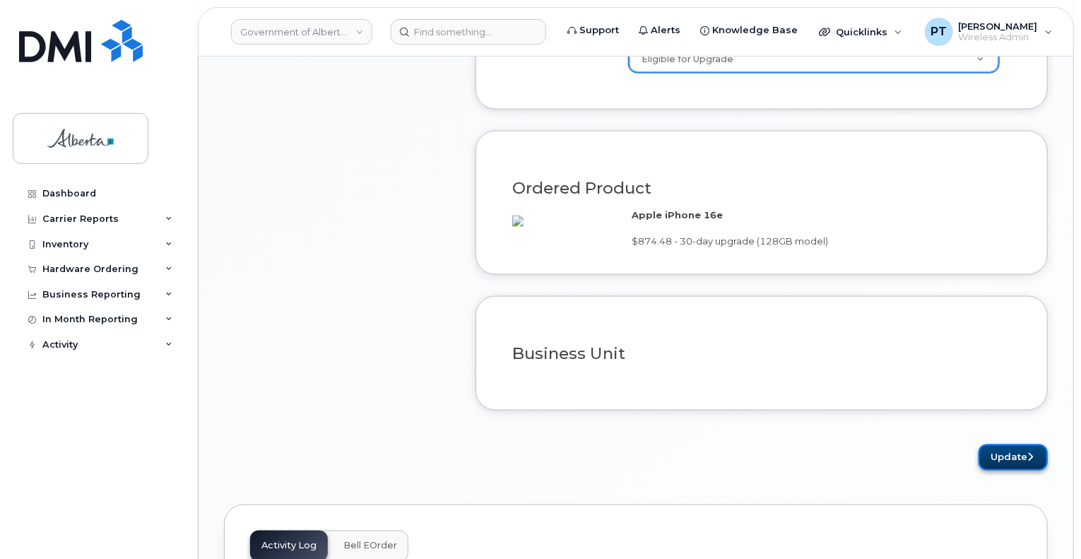
click at [1014, 470] on button "Update" at bounding box center [1012, 457] width 69 height 26
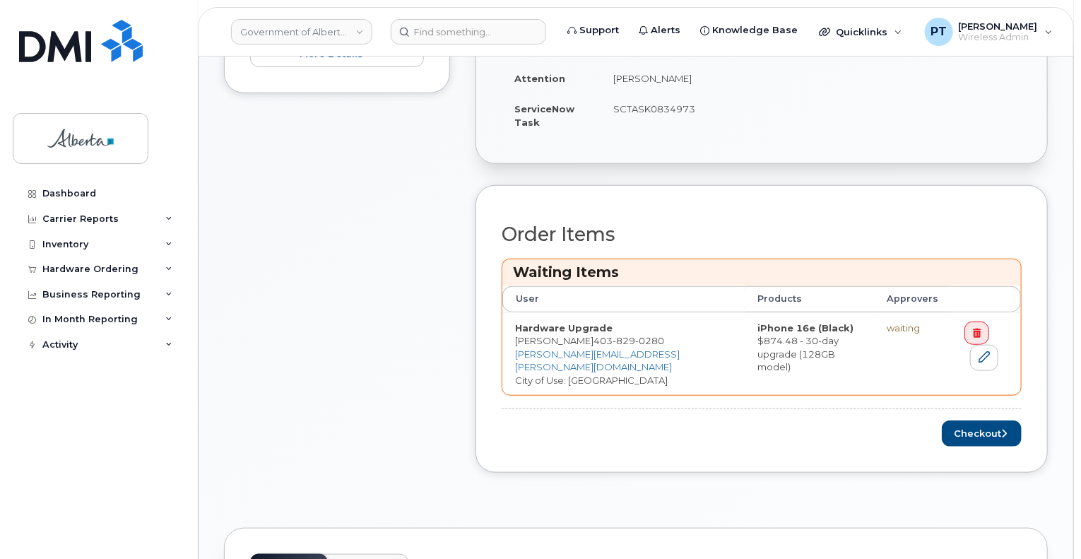
scroll to position [494, 0]
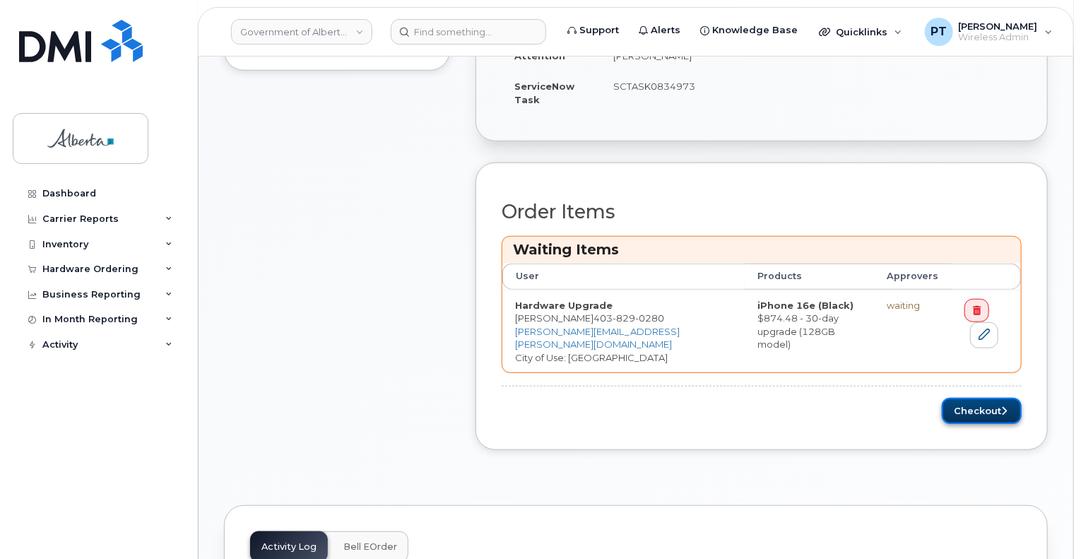
click at [965, 412] on button "Checkout" at bounding box center [982, 411] width 80 height 26
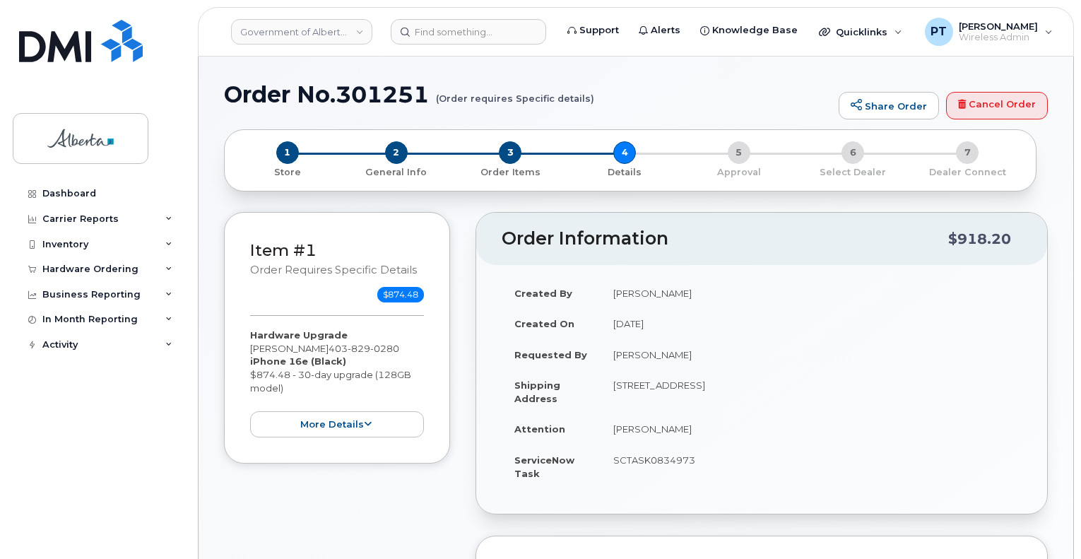
select select
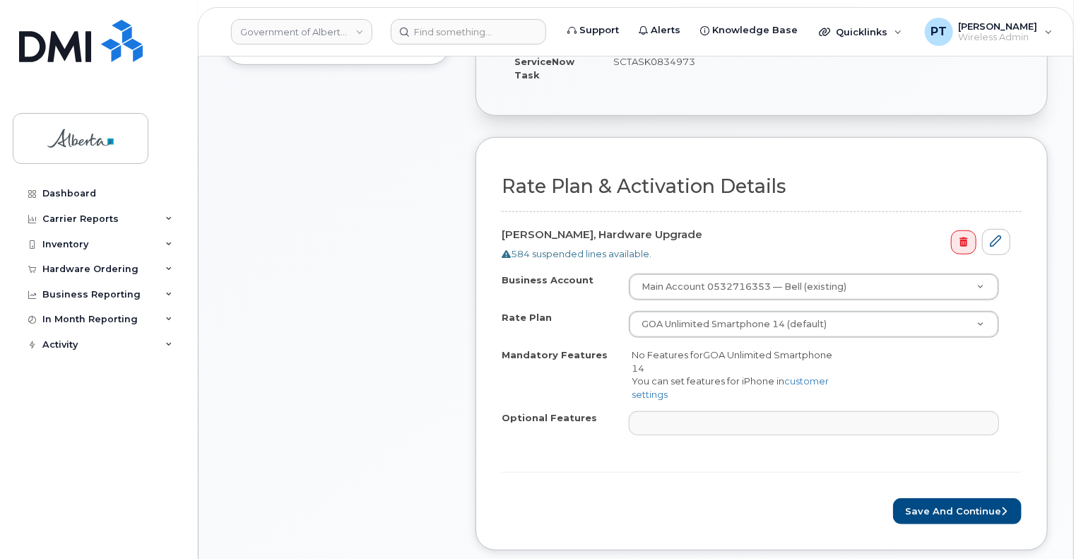
scroll to position [494, 0]
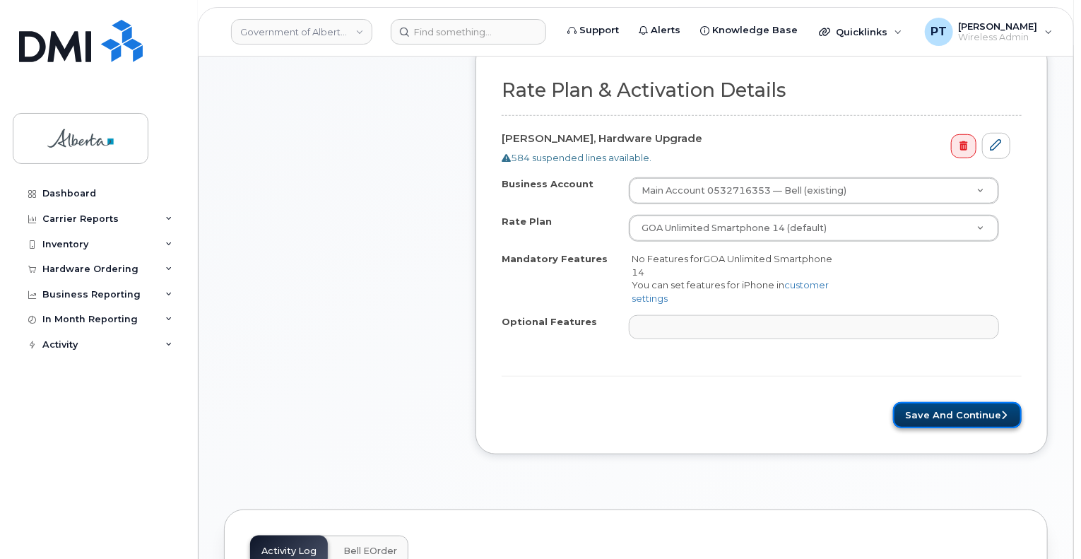
click at [926, 409] on button "Save and Continue" at bounding box center [957, 415] width 129 height 26
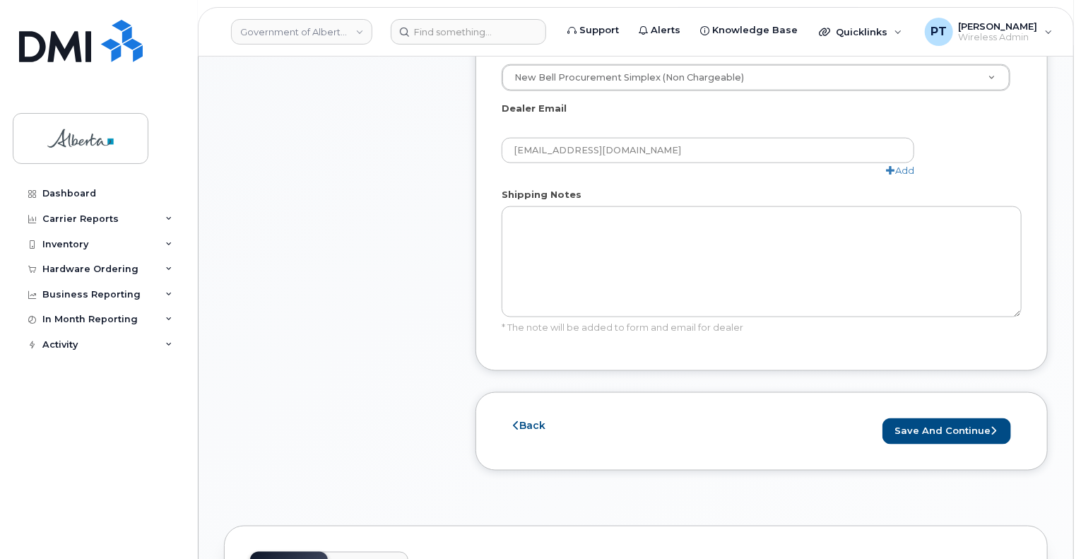
scroll to position [848, 0]
click at [522, 416] on link "Back" at bounding box center [529, 422] width 32 height 13
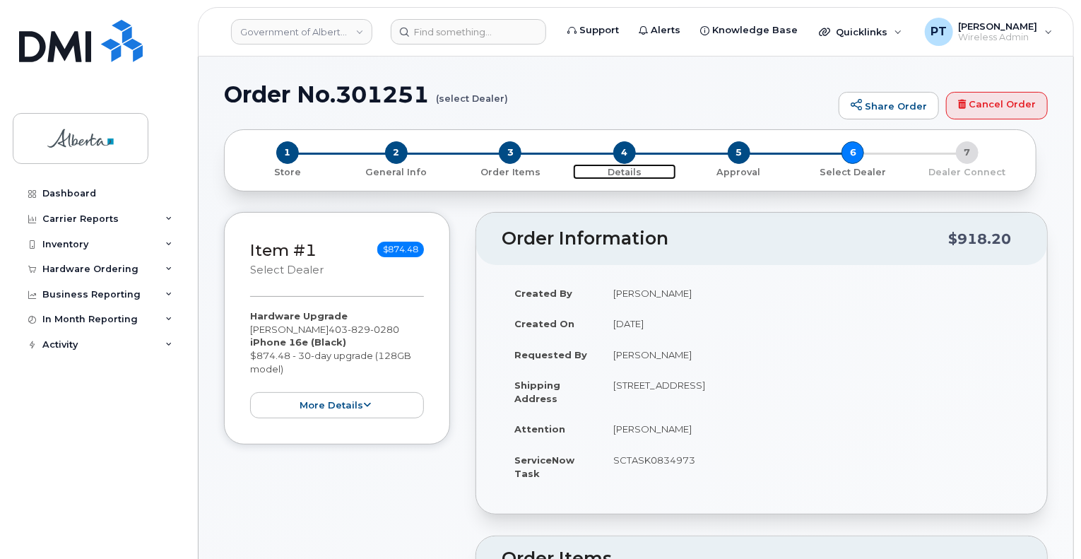
click at [615, 155] on span "4" at bounding box center [624, 152] width 23 height 23
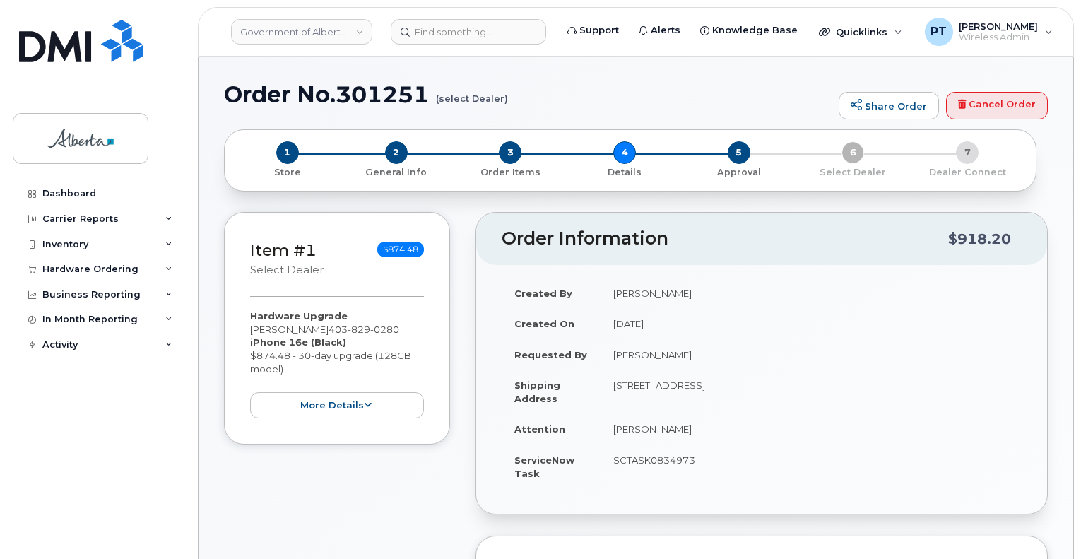
select select
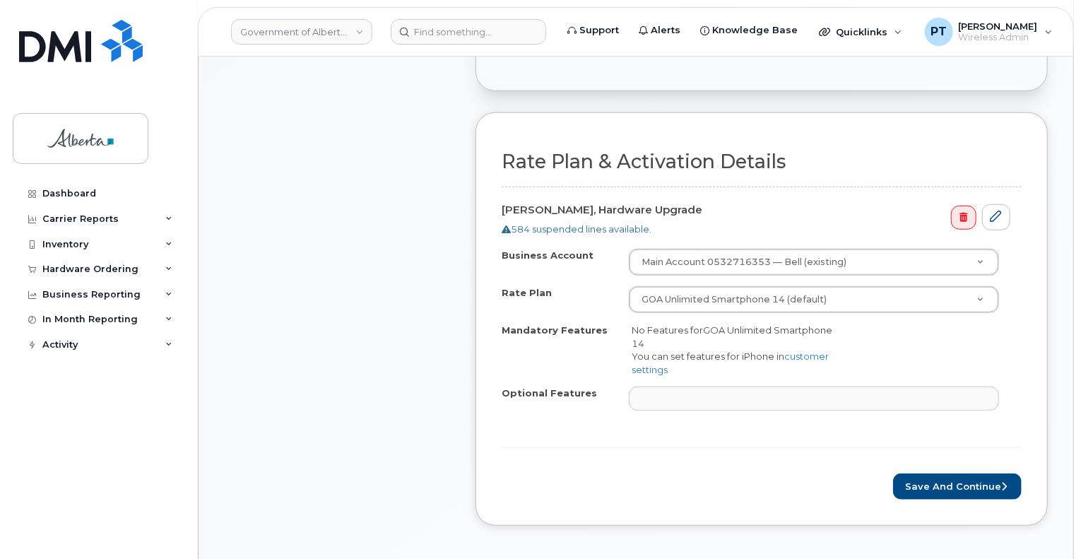
scroll to position [424, 0]
drag, startPoint x: 939, startPoint y: 488, endPoint x: 915, endPoint y: 485, distance: 23.5
click at [939, 488] on button "Save and Continue" at bounding box center [957, 486] width 129 height 26
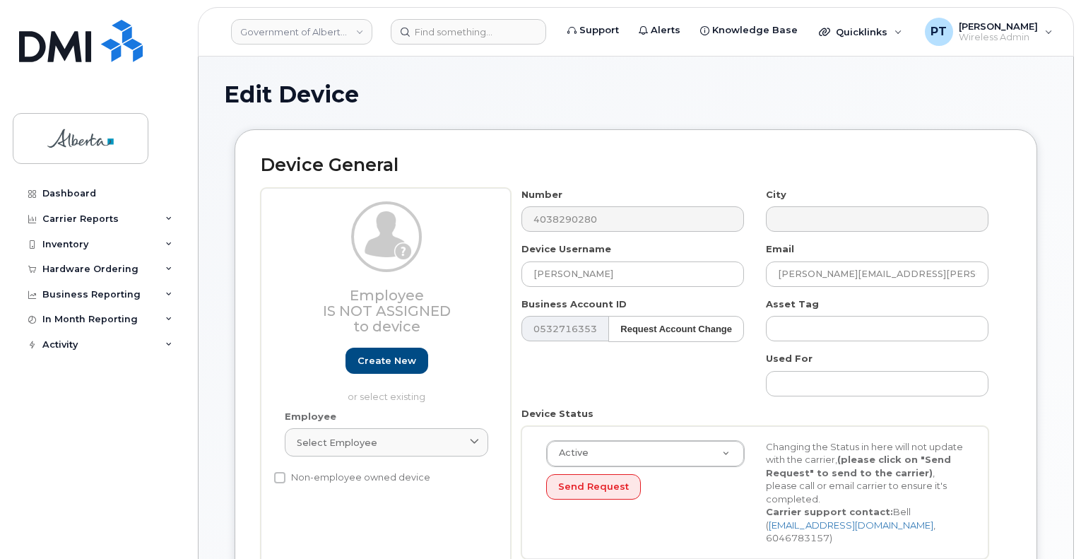
select select "4797682"
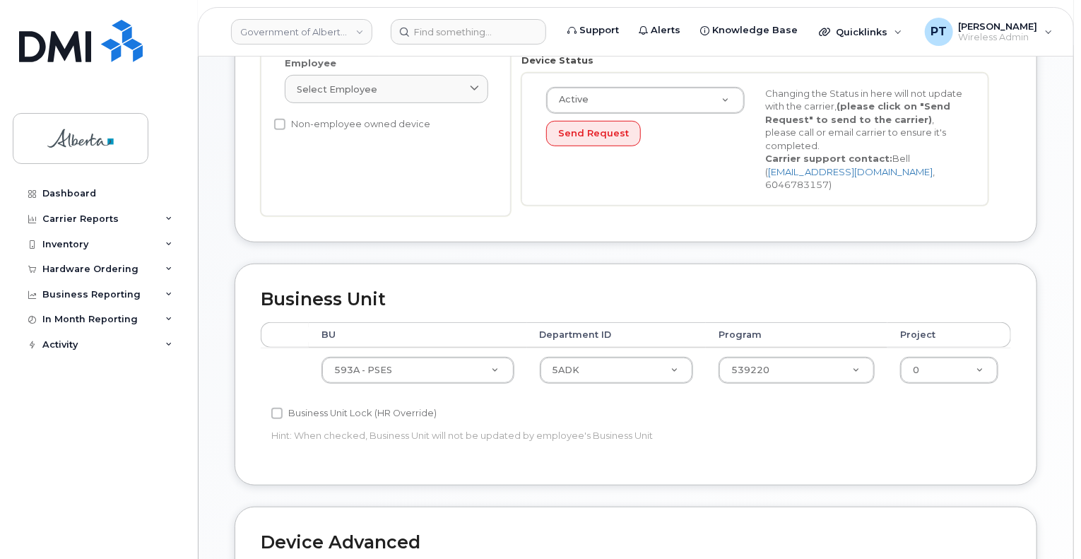
scroll to position [636, 0]
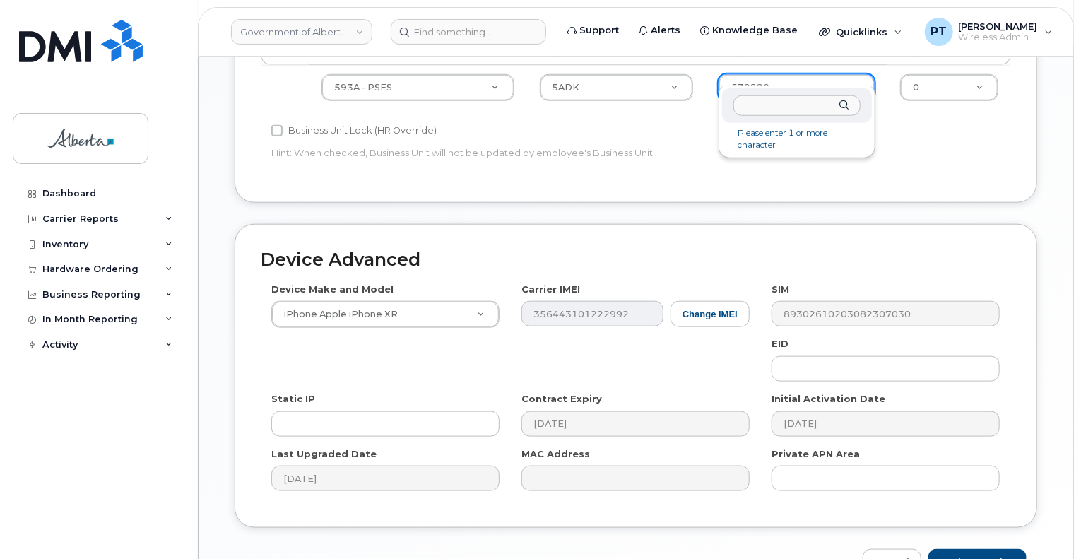
drag, startPoint x: 850, startPoint y: 69, endPoint x: 804, endPoint y: 110, distance: 61.5
click at [770, 107] on input "text" at bounding box center [796, 105] width 127 height 20
type input "59322"
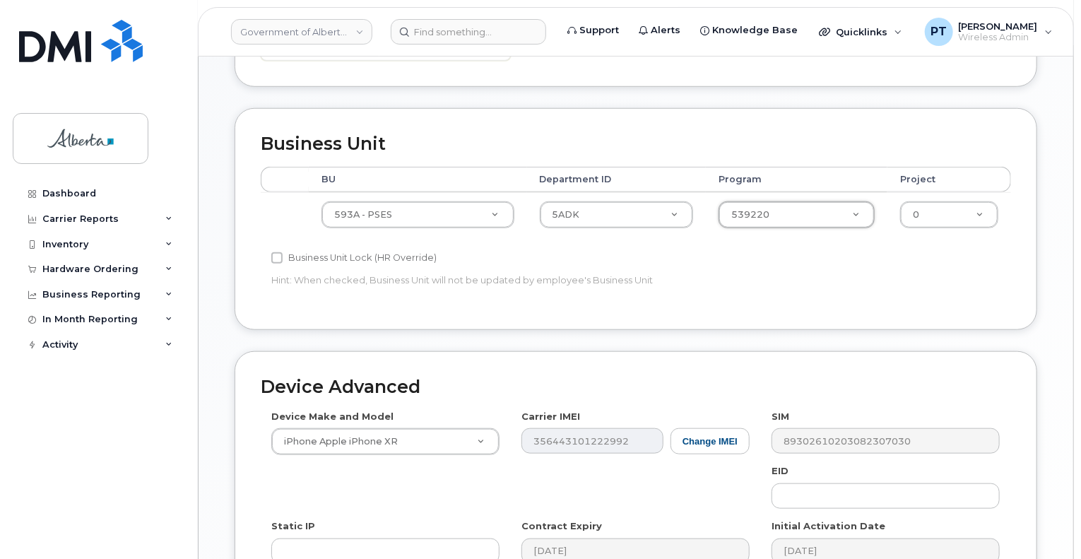
scroll to position [494, 0]
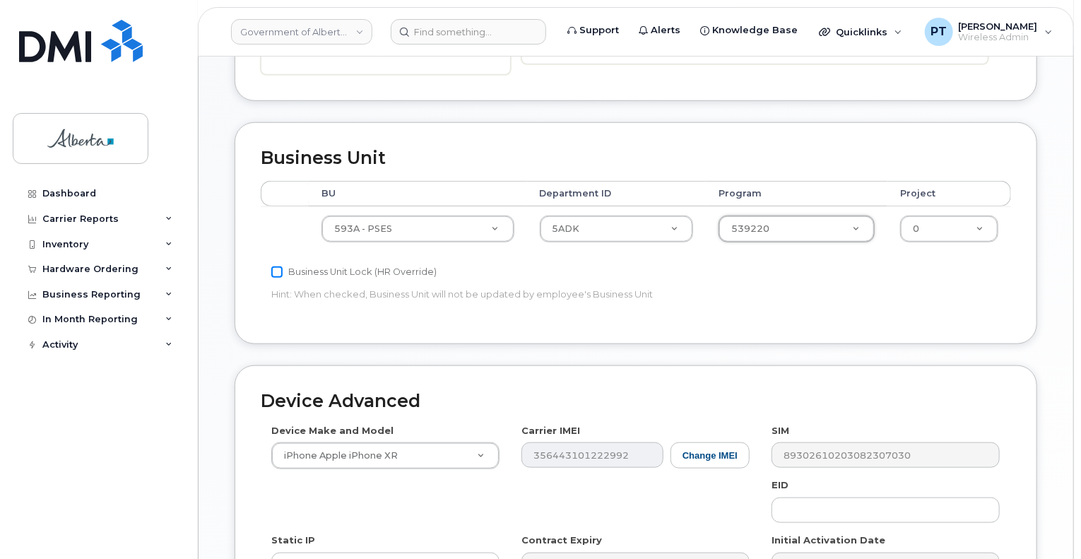
click at [274, 266] on input "Business Unit Lock (HR Override)" at bounding box center [276, 271] width 11 height 11
click at [277, 266] on input "Business Unit Lock (HR Override)" at bounding box center [276, 271] width 11 height 11
checkbox input "false"
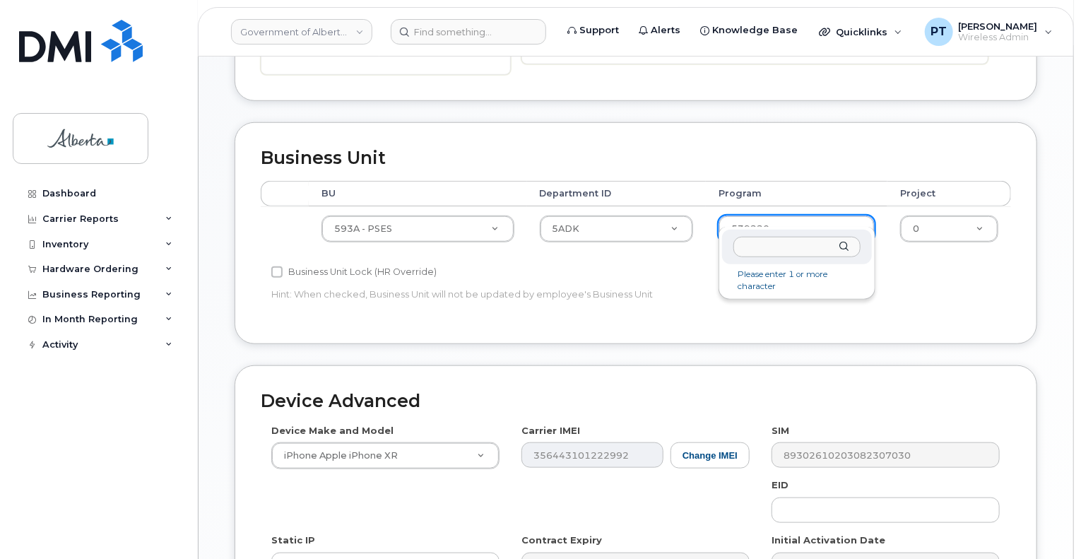
click at [844, 247] on div at bounding box center [797, 247] width 150 height 35
type input "539"
drag, startPoint x: 57, startPoint y: 422, endPoint x: 68, endPoint y: 408, distance: 18.1
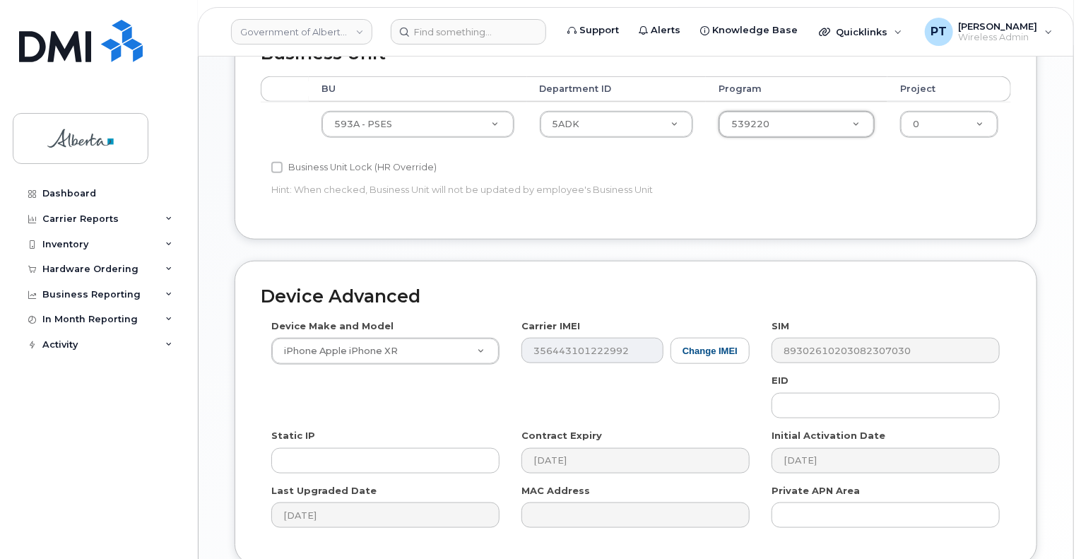
scroll to position [706, 0]
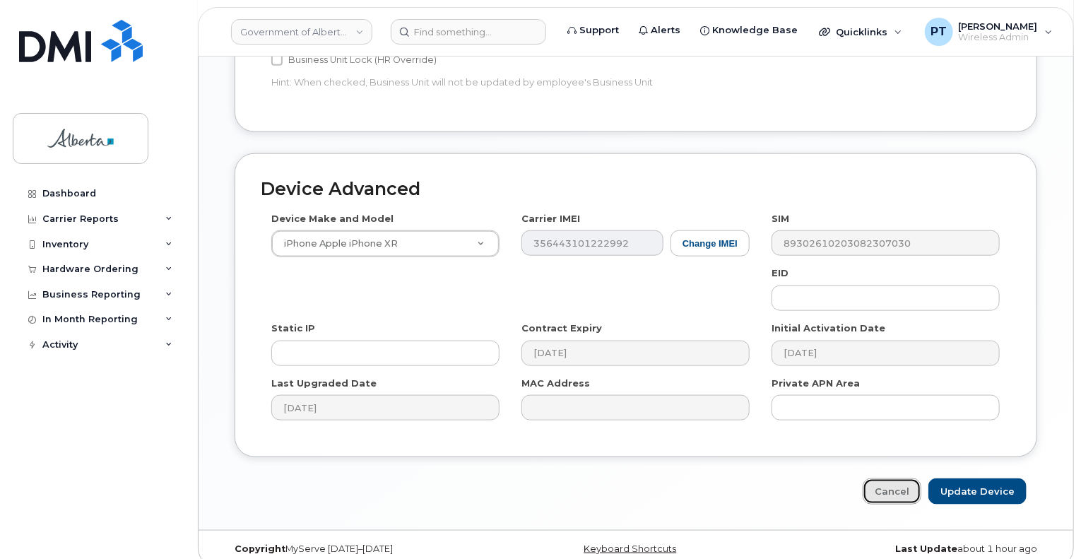
click at [887, 485] on link "Cancel" at bounding box center [892, 491] width 59 height 26
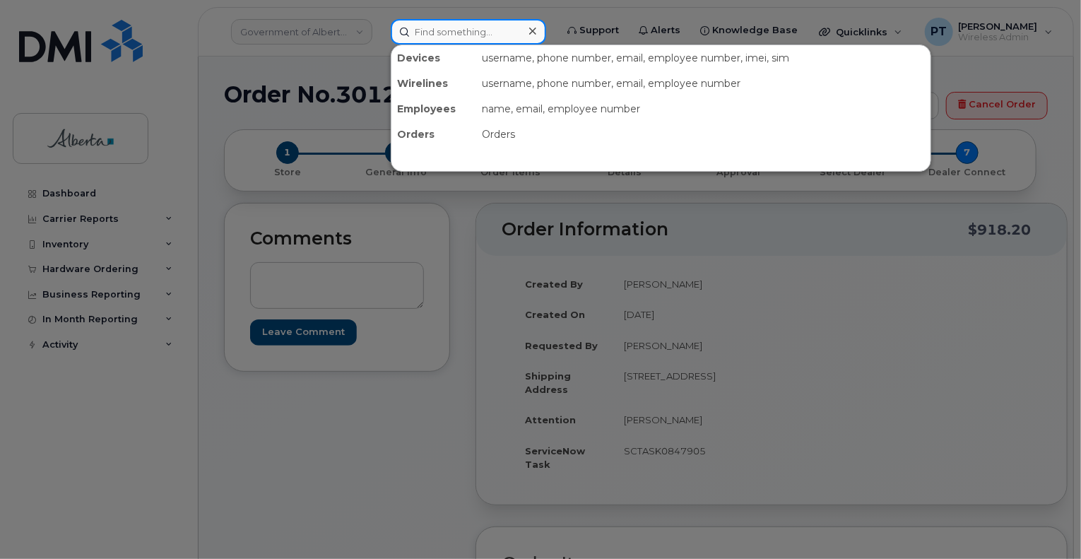
click at [434, 39] on input at bounding box center [468, 31] width 155 height 25
click at [477, 26] on input at bounding box center [468, 31] width 155 height 25
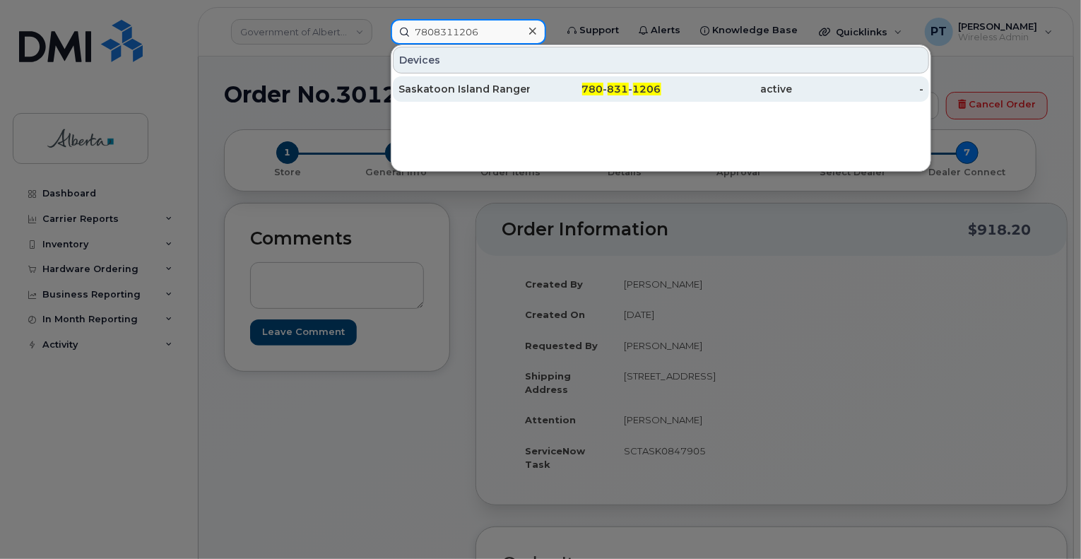
type input "7808311206"
click at [483, 87] on div "Saskatoon Island Ranger" at bounding box center [463, 89] width 131 height 14
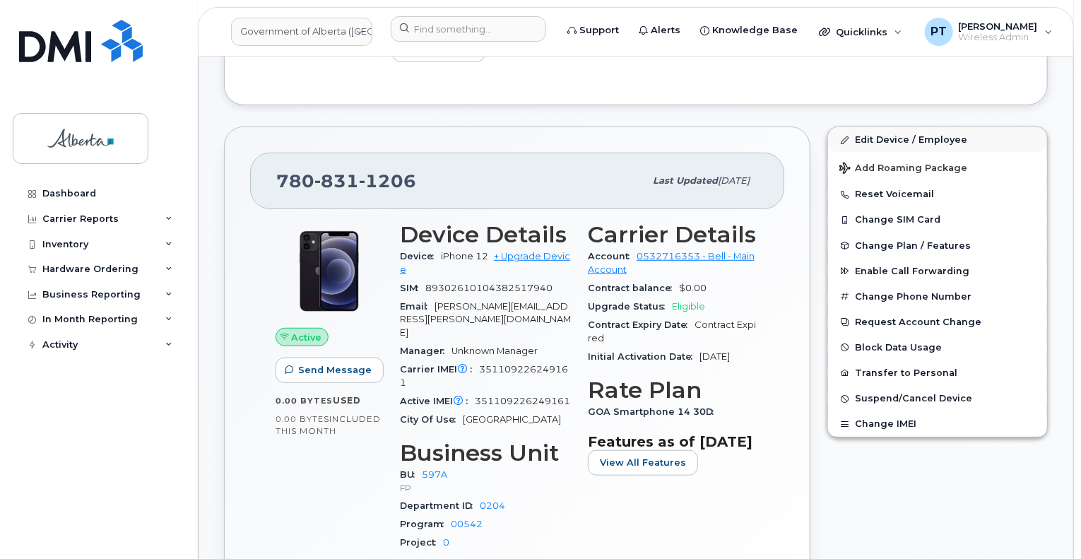
scroll to position [270, 0]
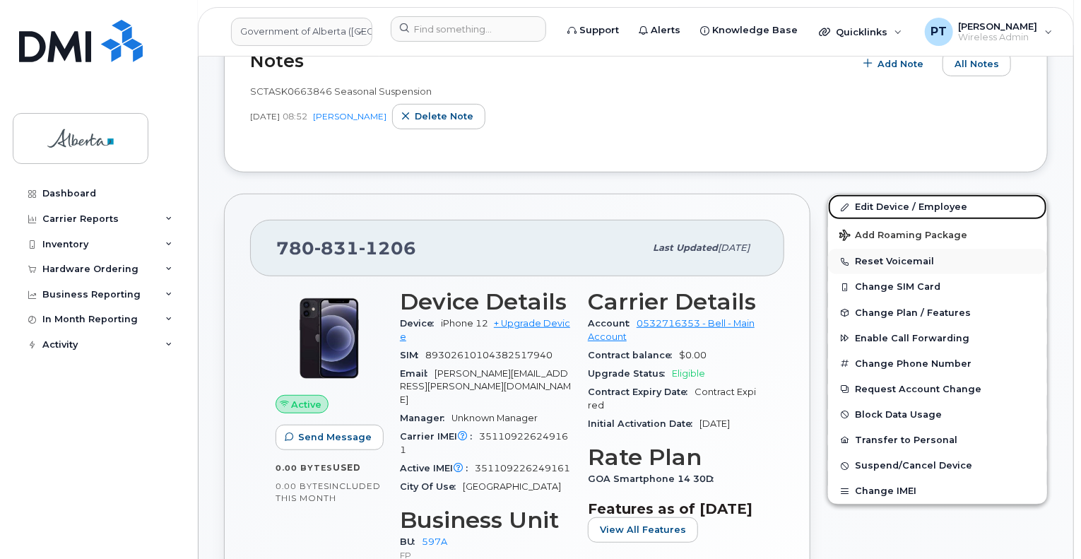
drag, startPoint x: 879, startPoint y: 203, endPoint x: 863, endPoint y: 251, distance: 50.7
click at [879, 203] on link "Edit Device / Employee" at bounding box center [937, 206] width 219 height 25
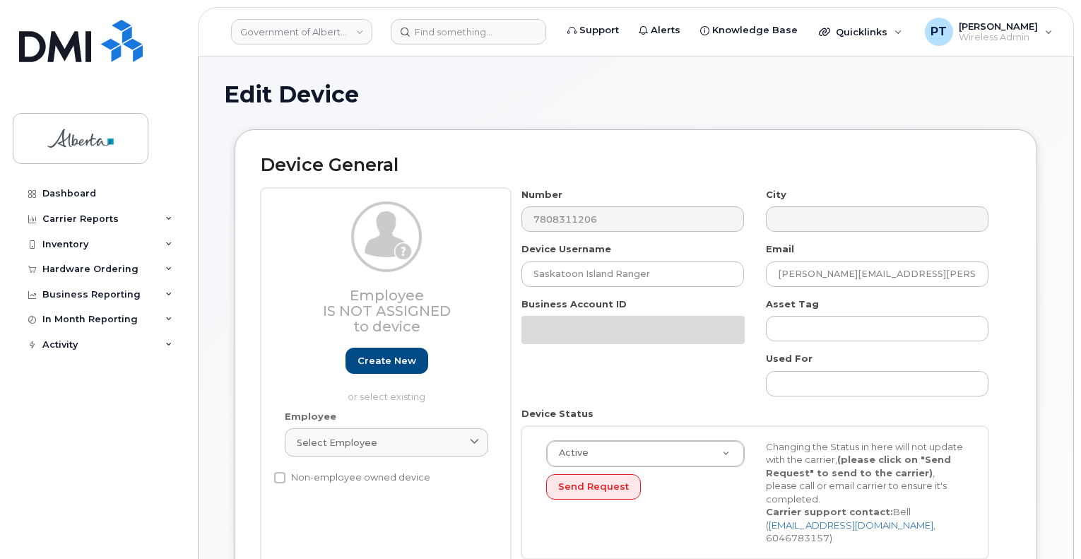
select select "4797726"
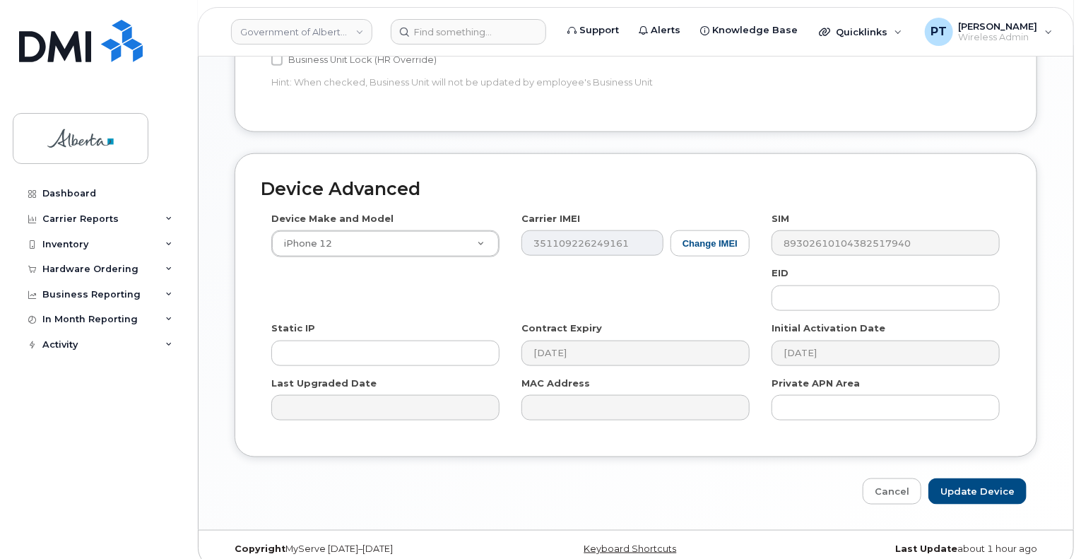
scroll to position [706, 0]
click at [896, 478] on link "Cancel" at bounding box center [892, 491] width 59 height 26
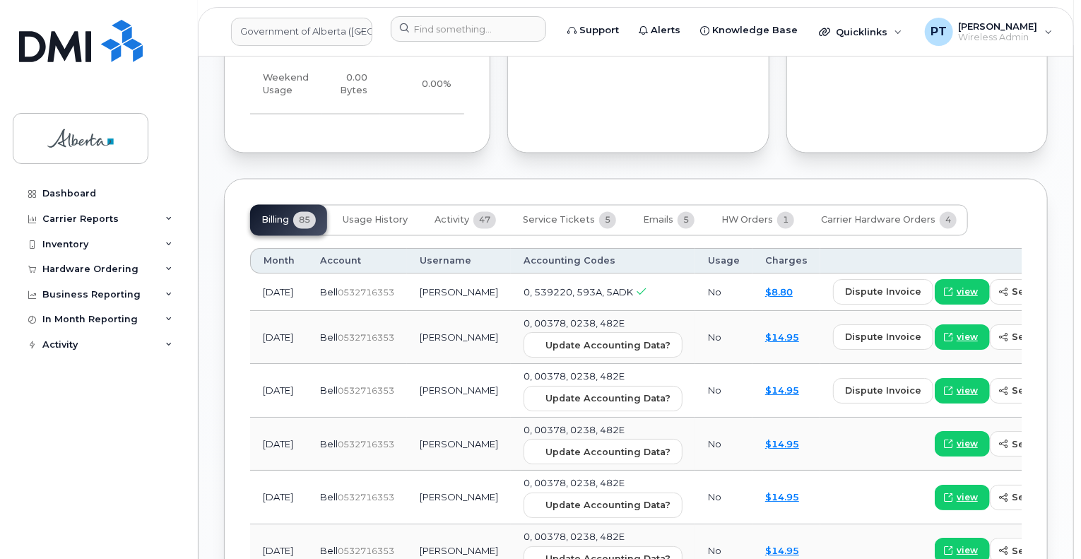
scroll to position [1272, 0]
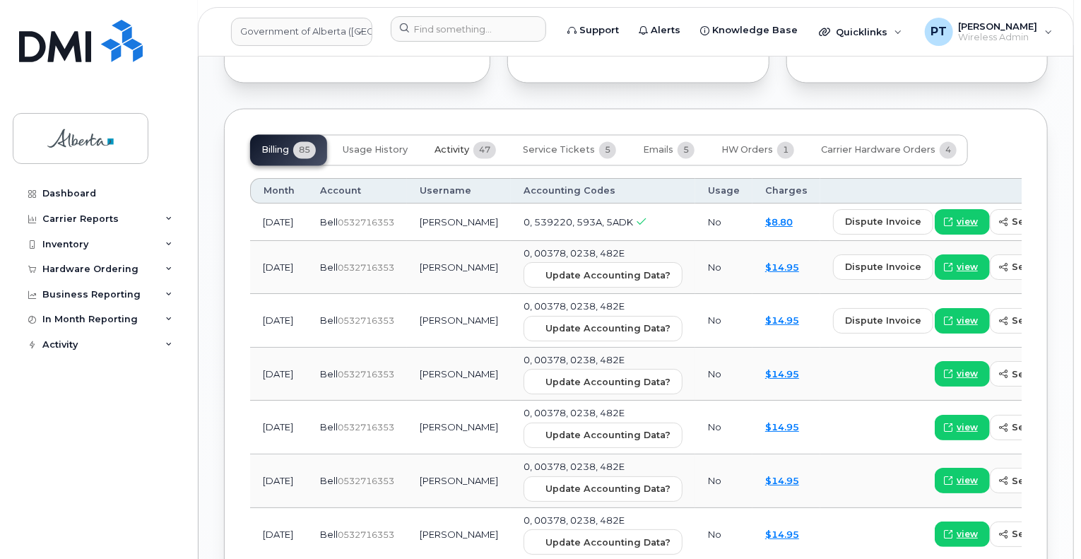
click at [449, 148] on span "Activity" at bounding box center [451, 150] width 35 height 11
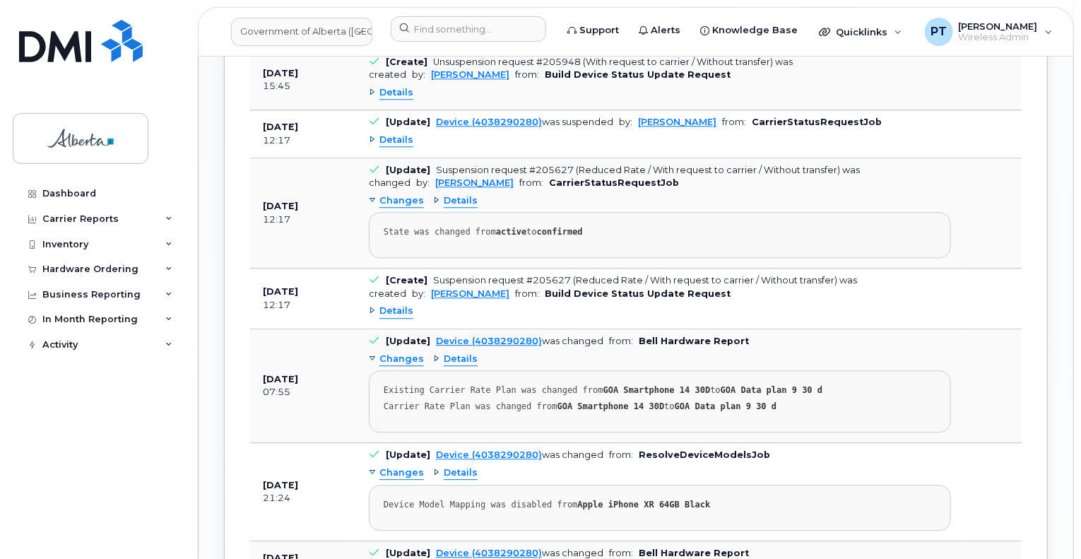
scroll to position [1625, 0]
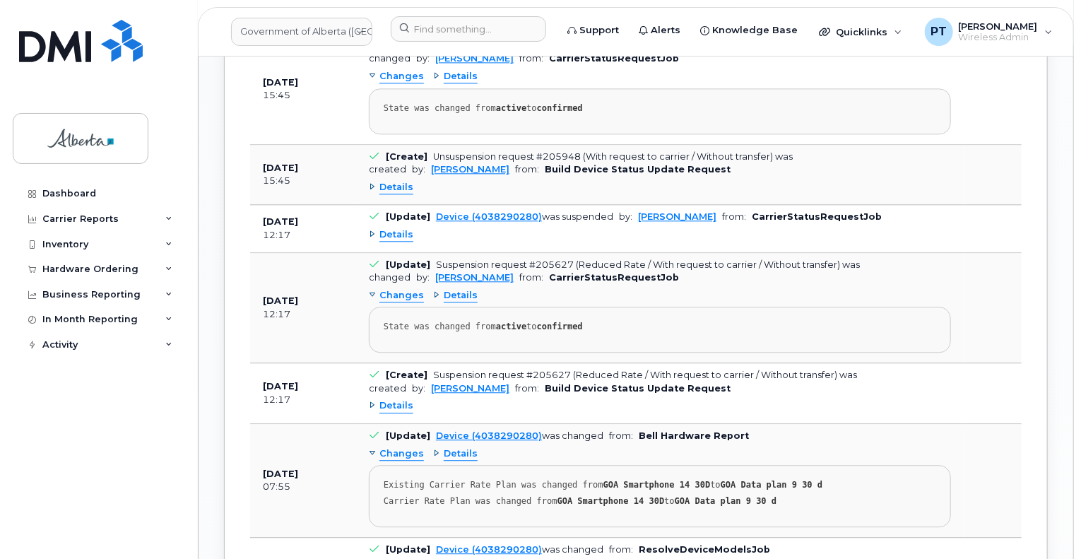
click at [396, 405] on span "Details" at bounding box center [396, 405] width 34 height 13
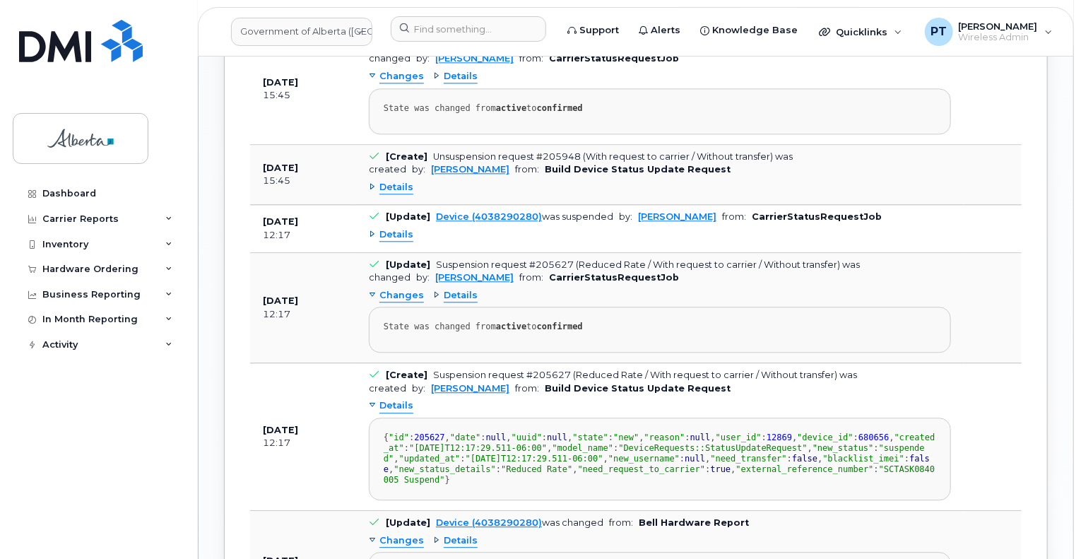
scroll to position [1766, 0]
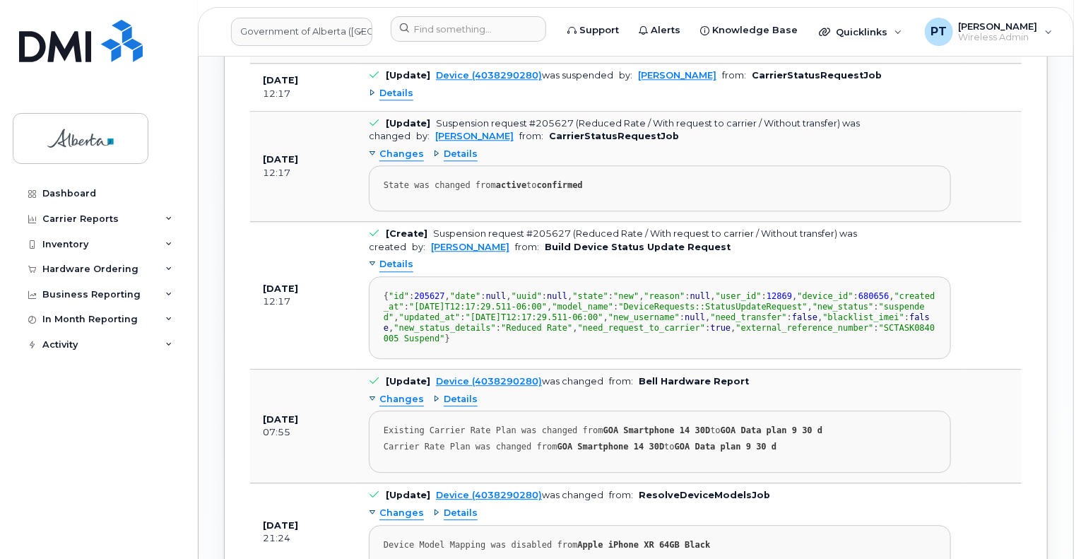
click at [403, 271] on span "Details" at bounding box center [396, 264] width 34 height 13
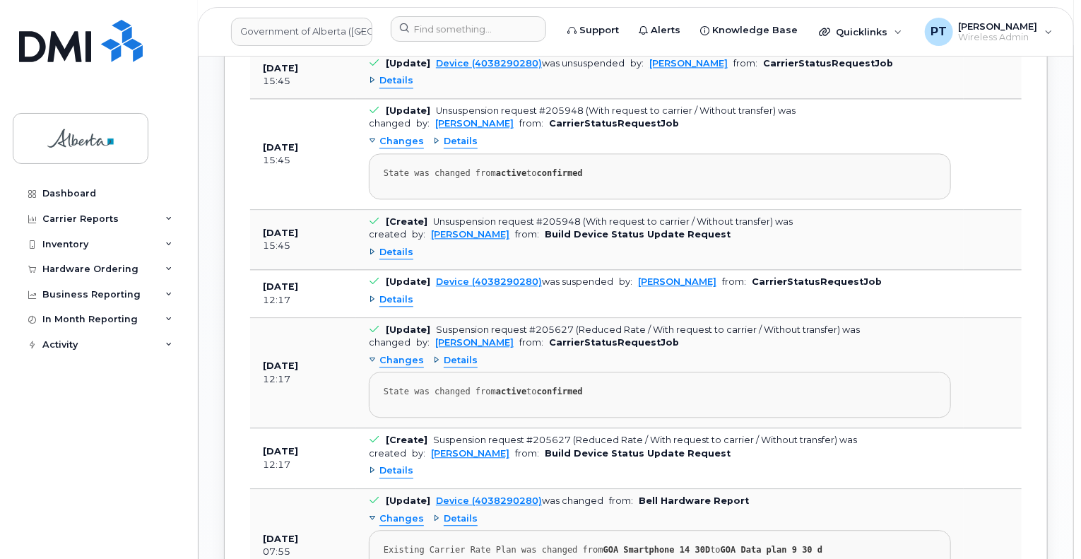
scroll to position [1554, 0]
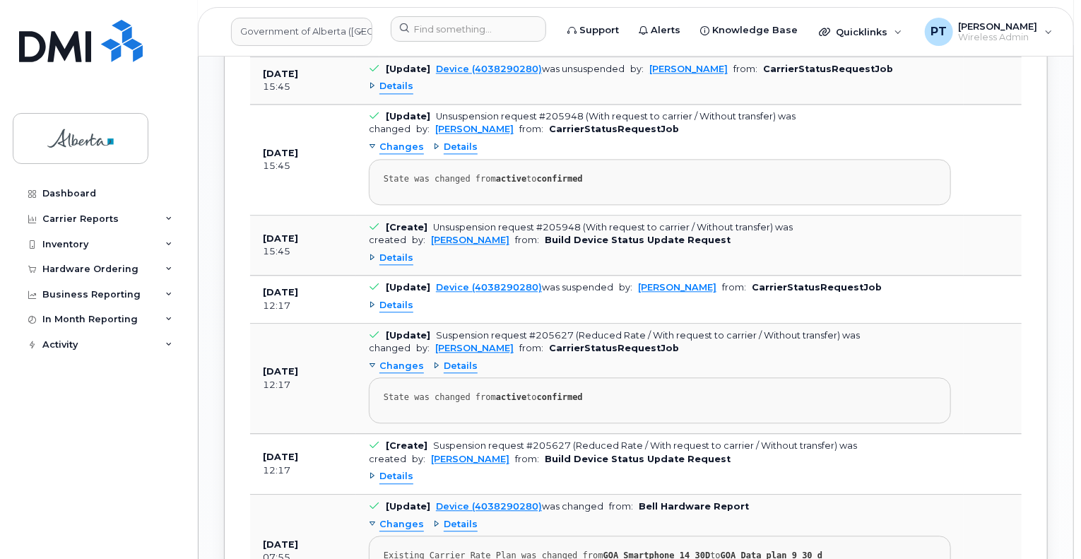
click at [389, 307] on span "Details" at bounding box center [396, 305] width 34 height 13
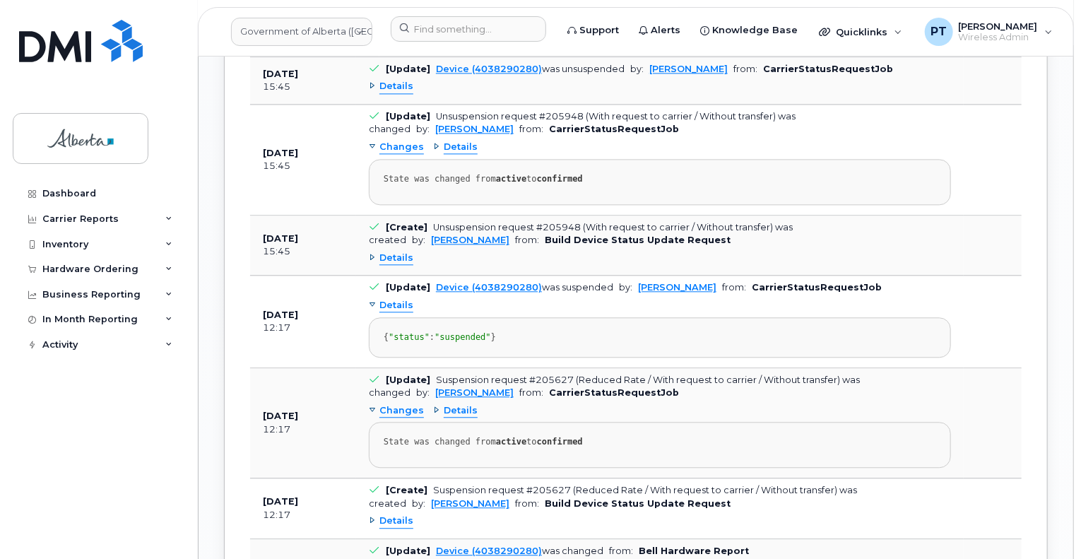
click at [389, 307] on span "Details" at bounding box center [396, 305] width 34 height 13
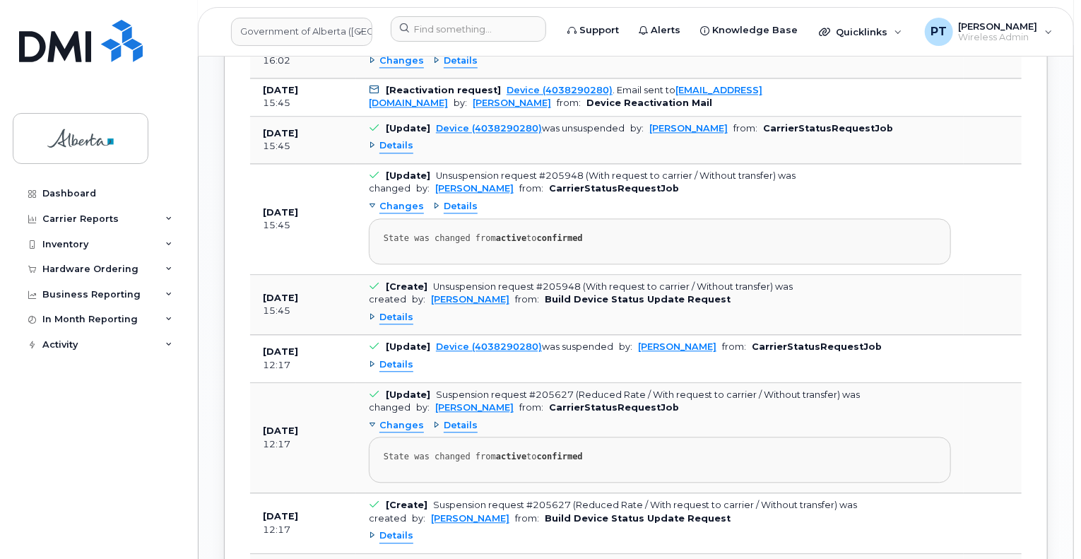
scroll to position [1413, 0]
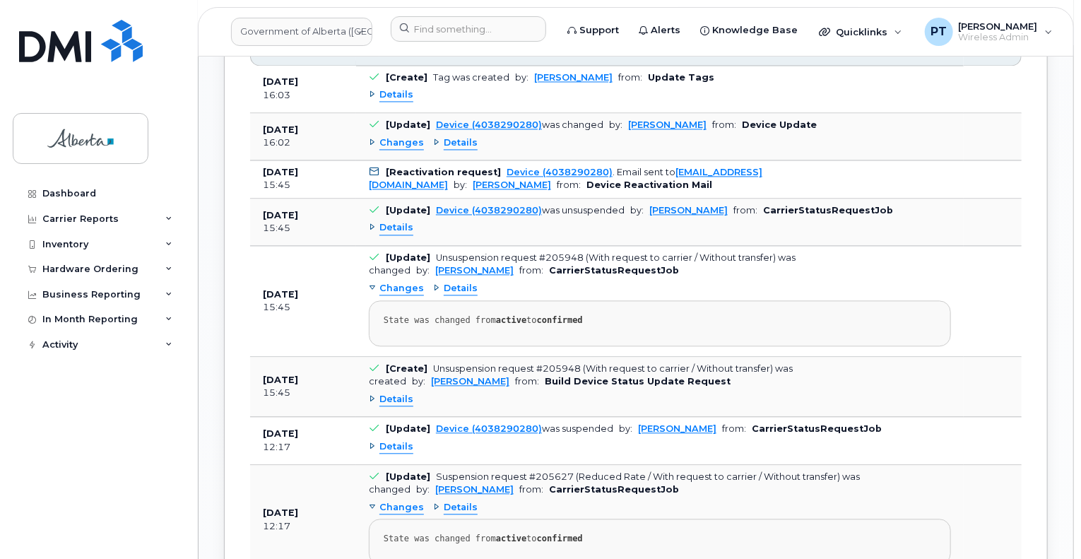
click at [393, 230] on span "Details" at bounding box center [396, 227] width 34 height 13
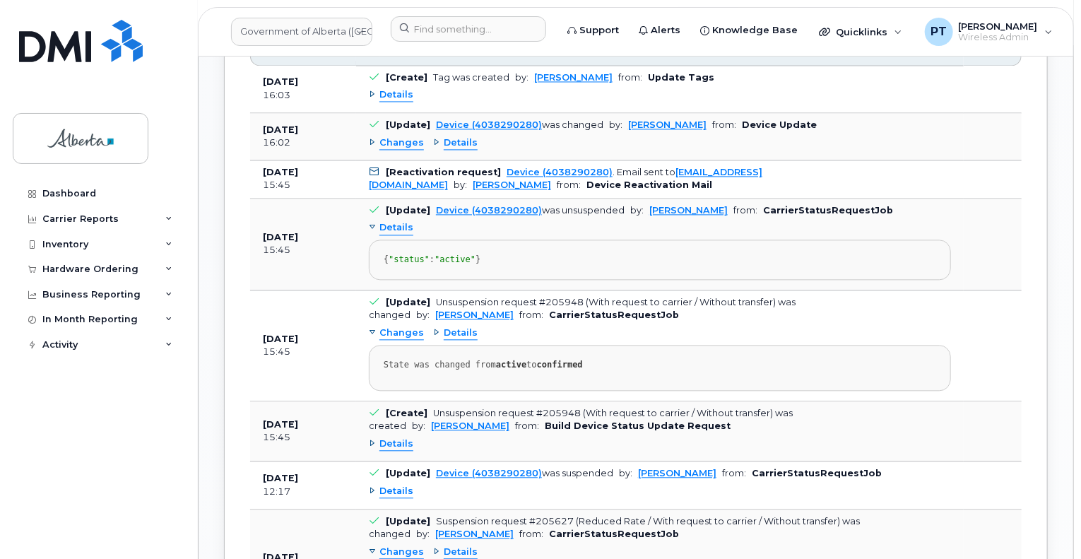
click at [395, 228] on span "Details" at bounding box center [396, 227] width 34 height 13
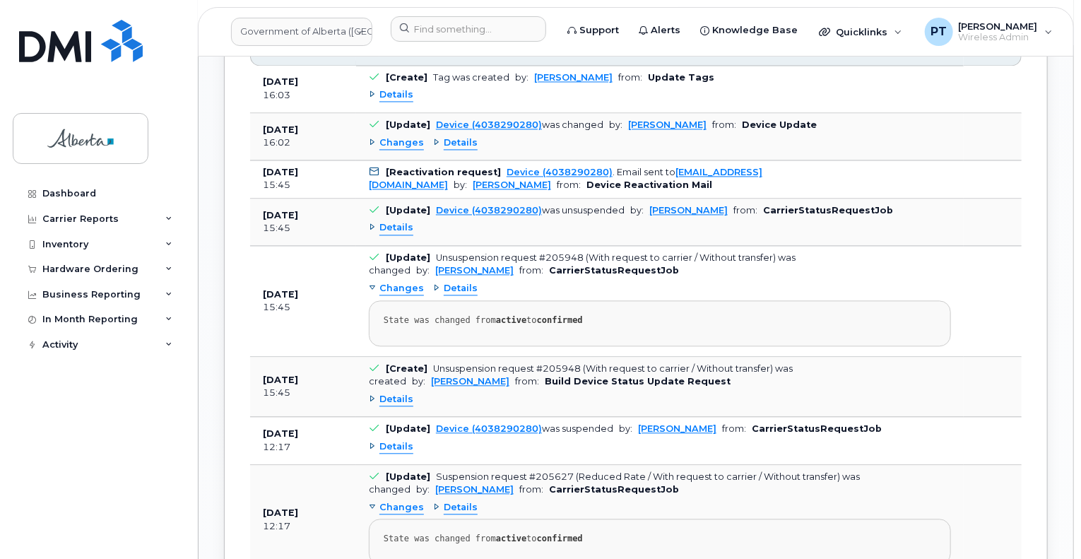
click at [399, 138] on span "Changes" at bounding box center [401, 142] width 45 height 13
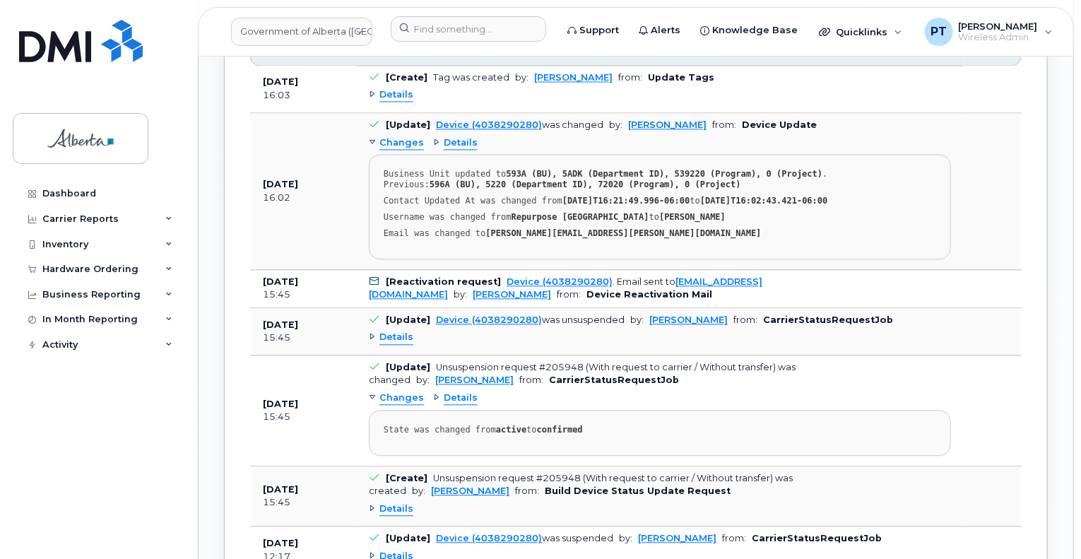
click at [96, 415] on div "Dashboard Carrier Reports Monthly Billing Data Daily Data Pooling Data Behavior…" at bounding box center [100, 359] width 174 height 357
drag, startPoint x: 649, startPoint y: 169, endPoint x: 713, endPoint y: 172, distance: 63.6
click at [713, 172] on strong "593A (BU), 5ADK (Department ID), 539220 (Program), 0 (Project)" at bounding box center [664, 174] width 316 height 10
drag, startPoint x: 554, startPoint y: 168, endPoint x: 569, endPoint y: 166, distance: 15.7
click at [569, 166] on pre "Business Unit updated to 593A (BU), 5ADK (Department ID), 539220 (Program), 0 (…" at bounding box center [660, 206] width 582 height 105
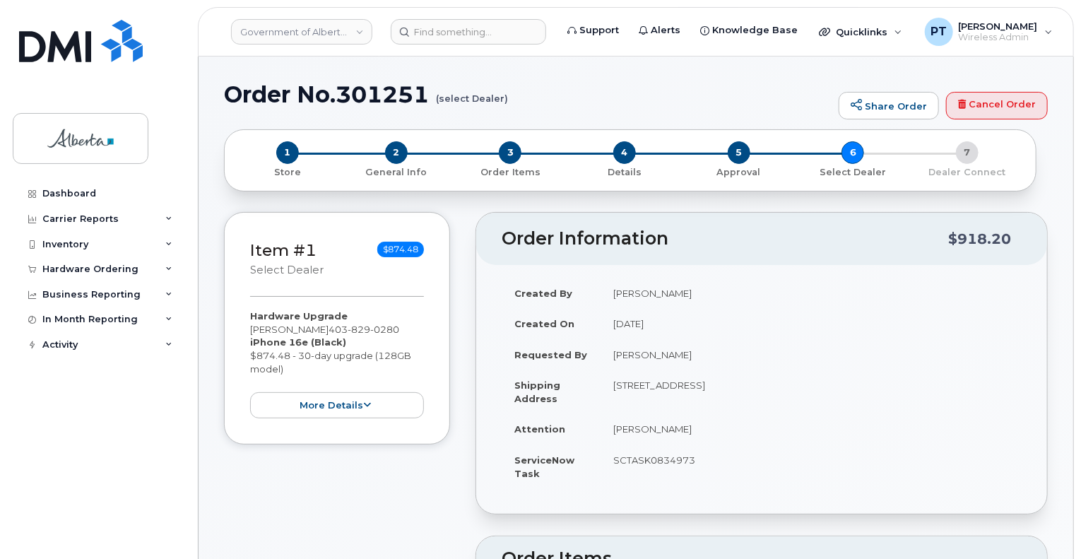
click at [696, 94] on h1 "Order No.301251 (select Dealer)" at bounding box center [528, 94] width 608 height 25
click at [480, 84] on small "(select Dealer)" at bounding box center [472, 93] width 72 height 22
click at [54, 268] on div "Hardware Ordering" at bounding box center [90, 268] width 96 height 11
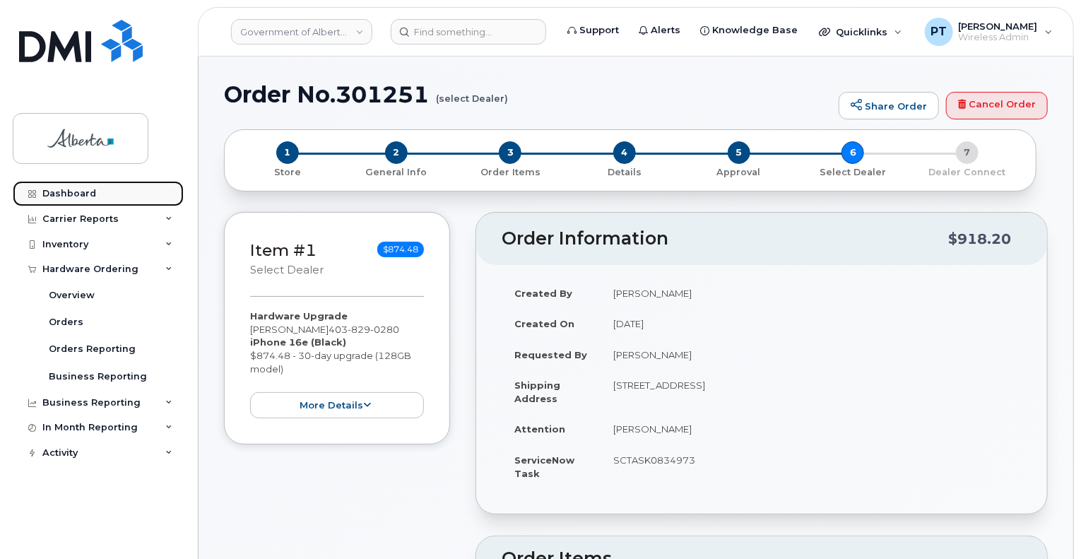
click at [67, 191] on div "Dashboard" at bounding box center [69, 193] width 54 height 11
